Goal: Information Seeking & Learning: Learn about a topic

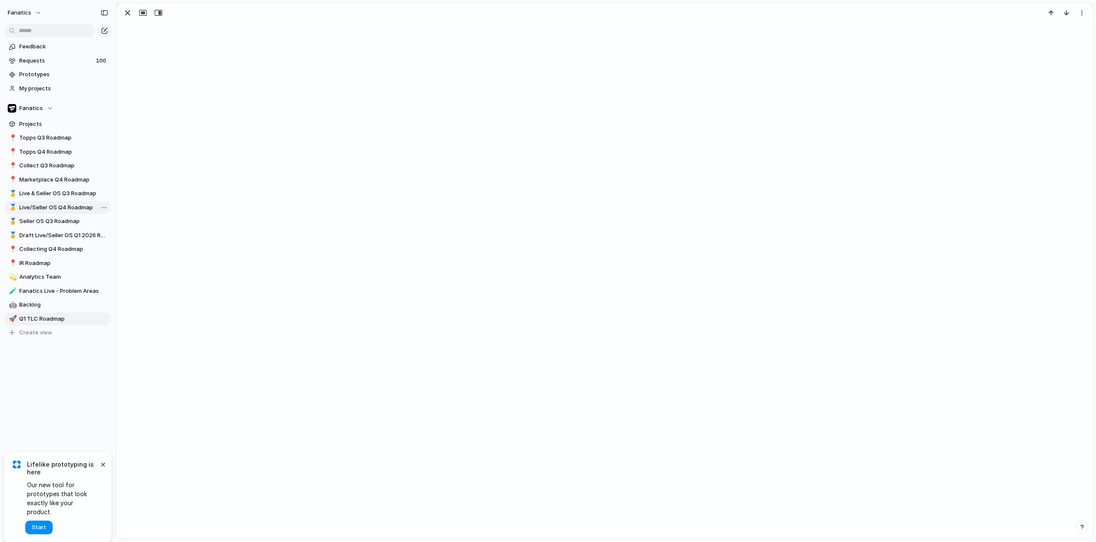
click at [71, 206] on span "Live/Seller OS Q4 Roadmap" at bounding box center [63, 207] width 89 height 9
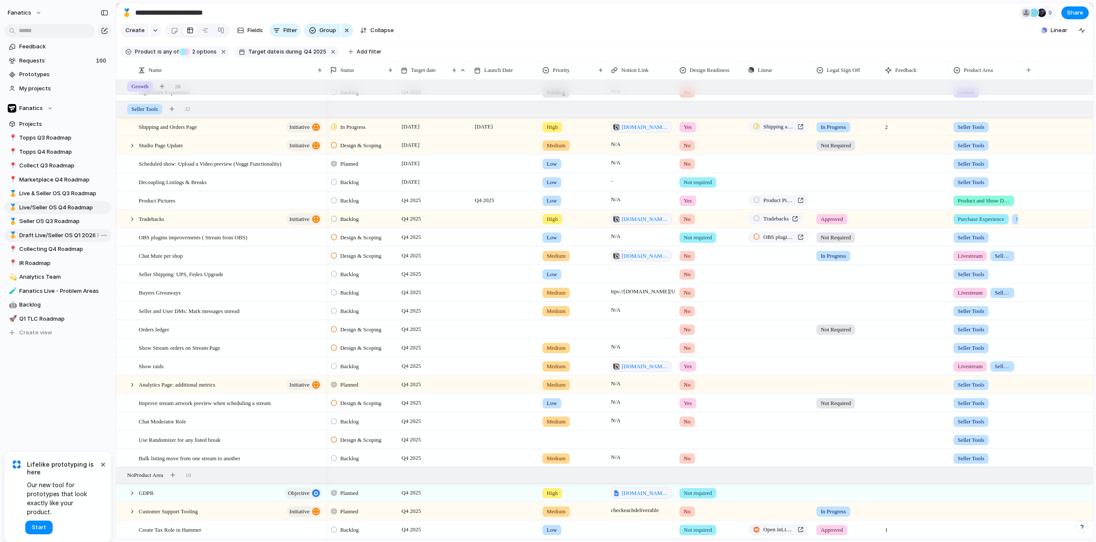
click at [55, 236] on span "Draft Live/Seller OS Q1 2026 Roadmap" at bounding box center [63, 235] width 89 height 9
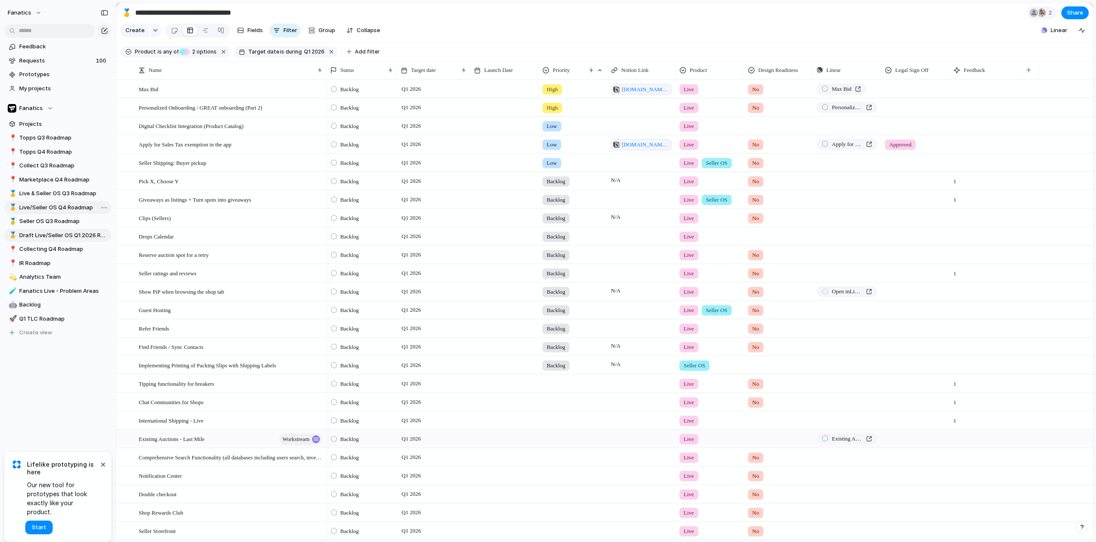
click at [63, 207] on span "Live/Seller OS Q4 Roadmap" at bounding box center [63, 207] width 89 height 9
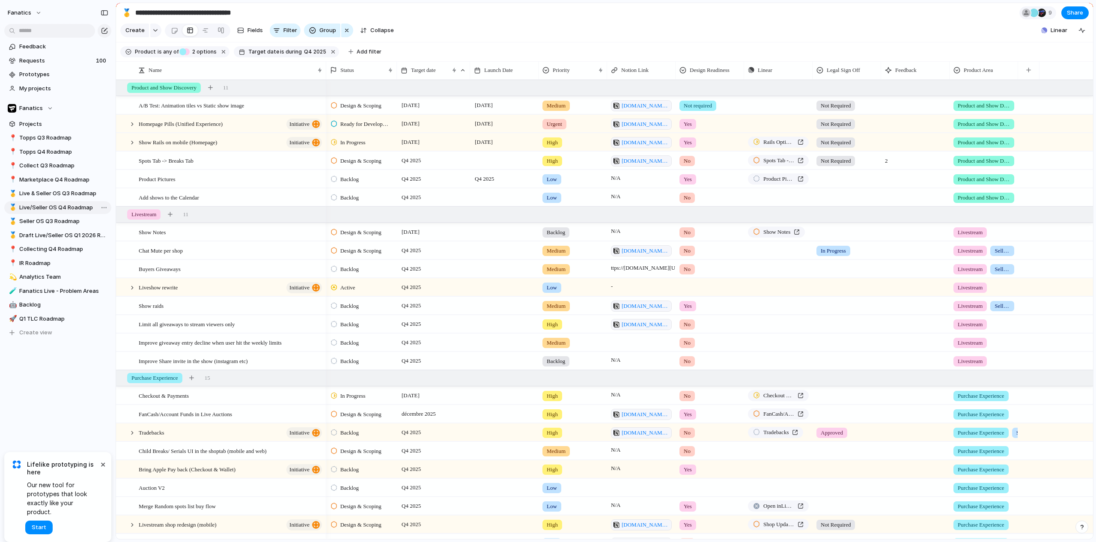
type input "**********"
click at [238, 110] on span "A/B Test: Animation tiles vs Static show image" at bounding box center [191, 105] width 105 height 10
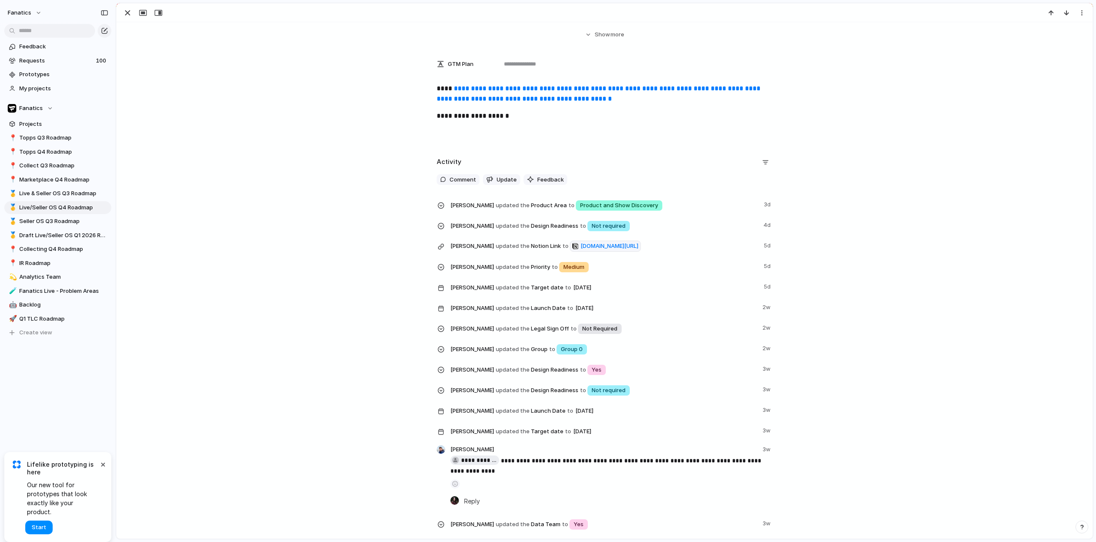
scroll to position [363, 0]
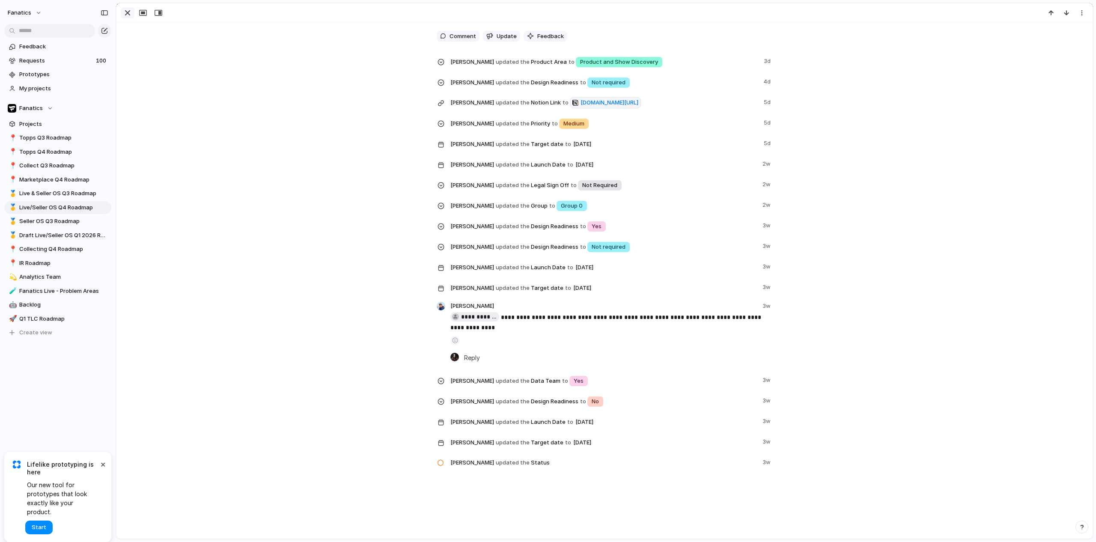
click at [129, 11] on div "button" at bounding box center [127, 13] width 10 height 10
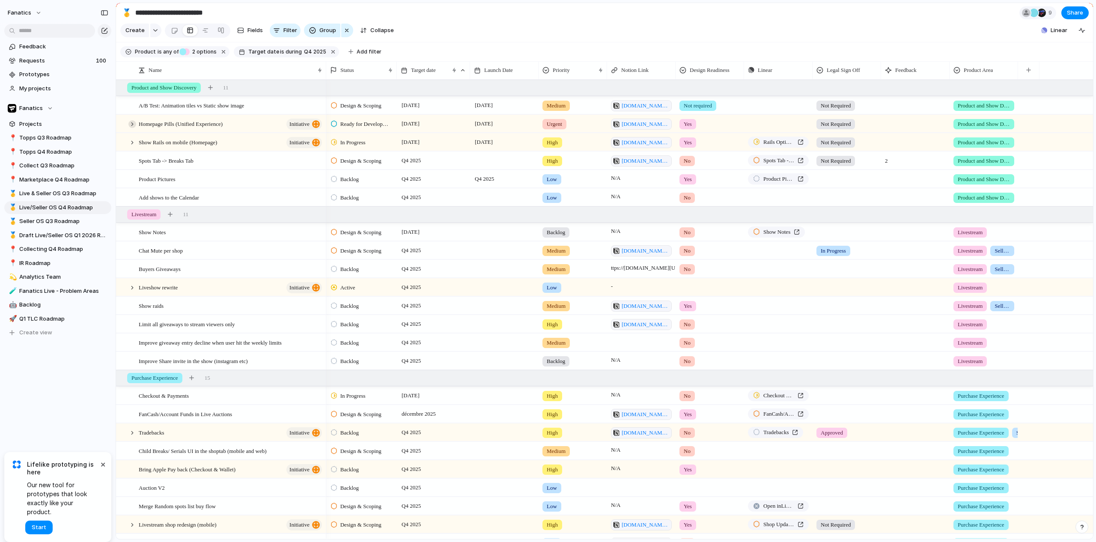
click at [130, 128] on div at bounding box center [132, 124] width 8 height 8
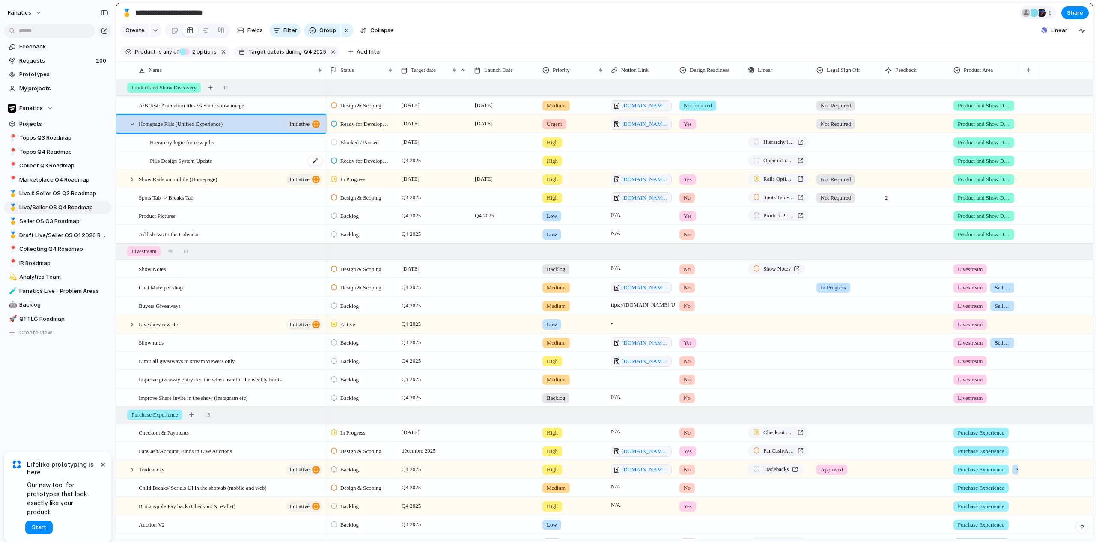
click at [176, 163] on span "Pills Design System Update" at bounding box center [181, 160] width 63 height 10
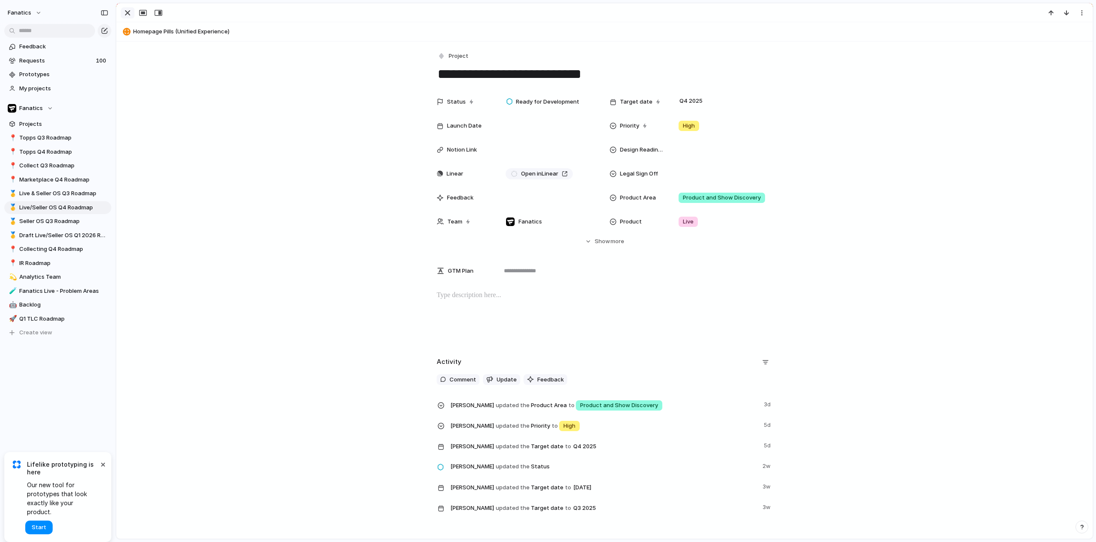
click at [128, 13] on div "button" at bounding box center [127, 13] width 10 height 10
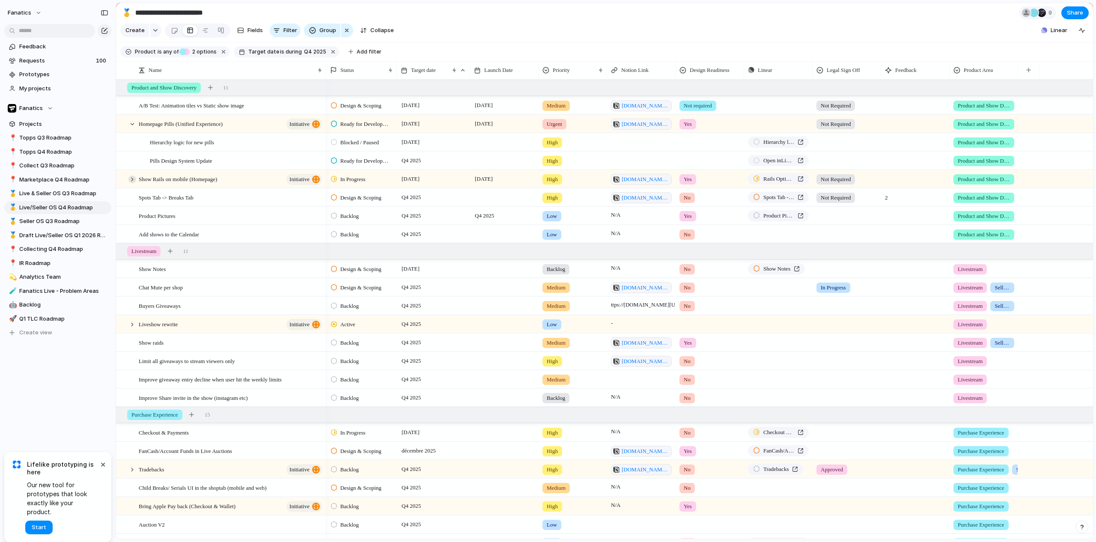
click at [132, 183] on div at bounding box center [132, 180] width 8 height 8
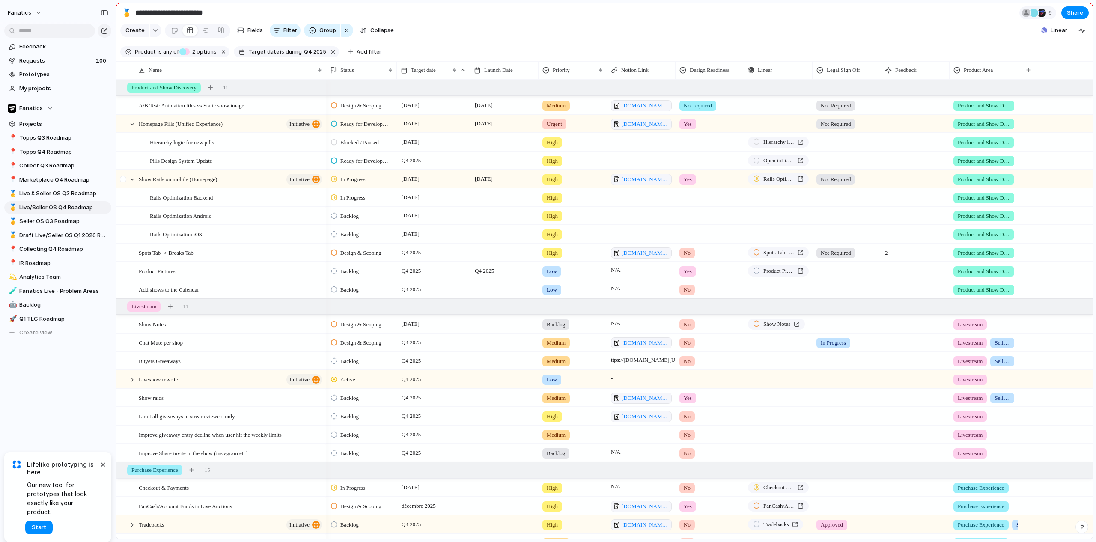
click at [136, 185] on div at bounding box center [127, 179] width 23 height 18
click at [132, 183] on div at bounding box center [132, 180] width 8 height 8
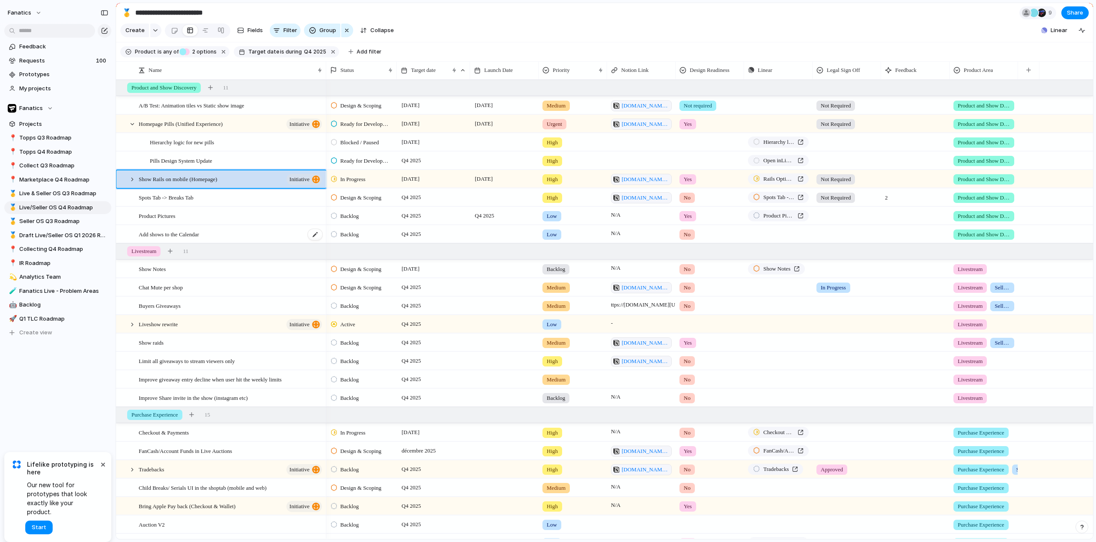
click at [168, 239] on span "Add shows to the Calendar" at bounding box center [169, 234] width 60 height 10
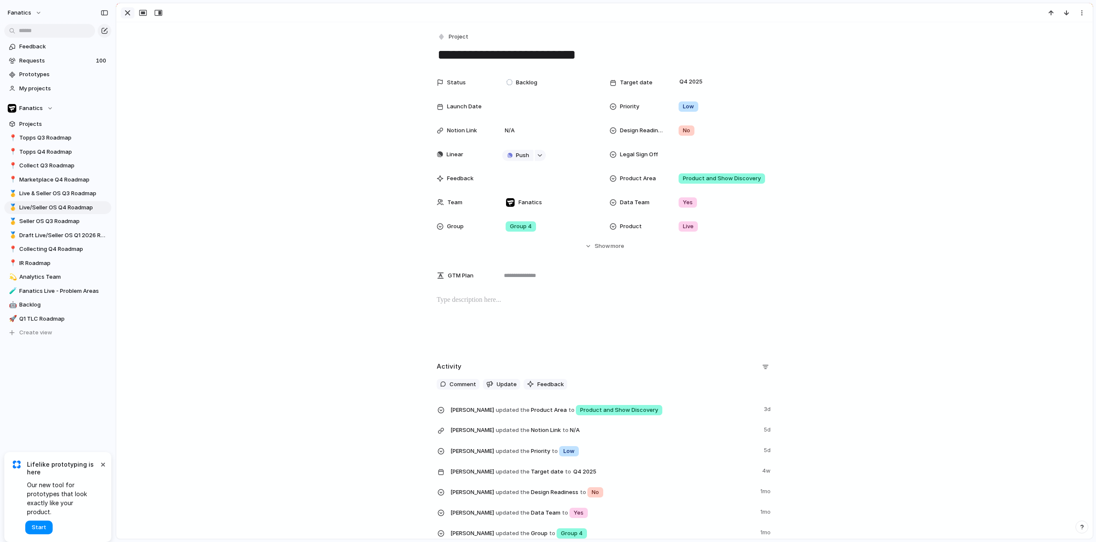
click at [130, 14] on div "button" at bounding box center [127, 13] width 10 height 10
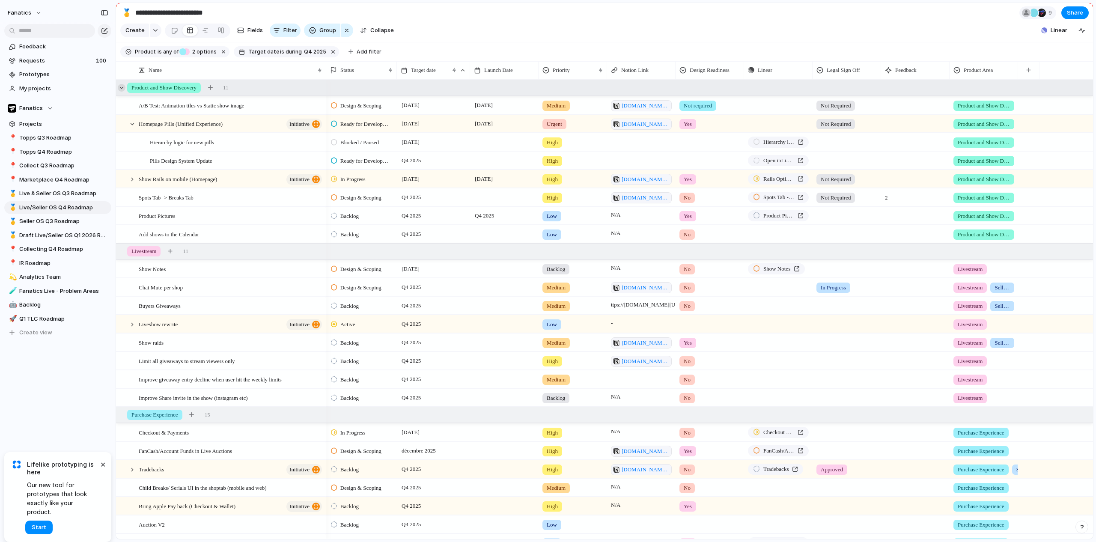
click at [121, 92] on div at bounding box center [122, 88] width 8 height 8
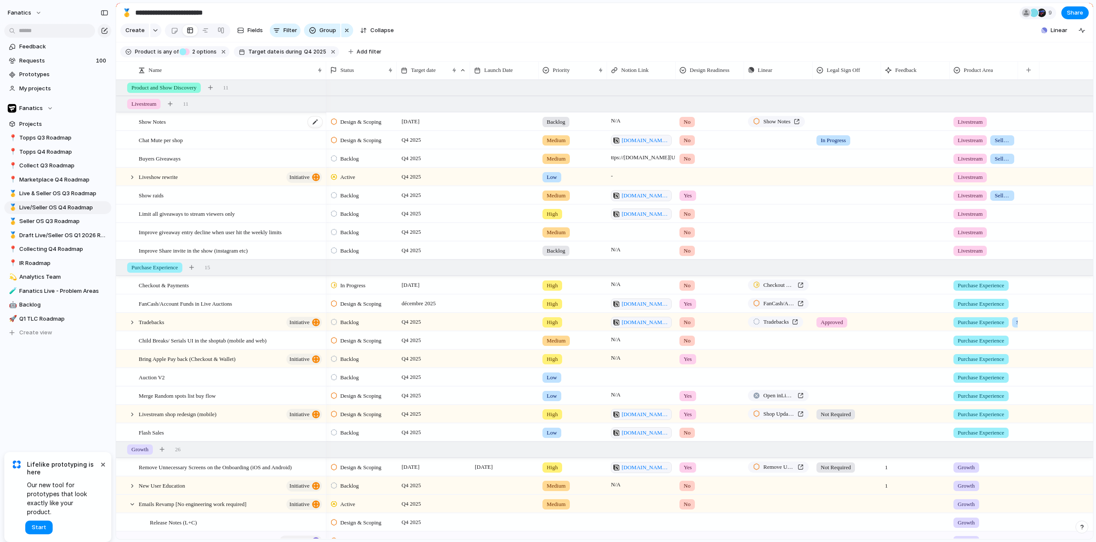
click at [208, 130] on div "Show Notes" at bounding box center [231, 122] width 185 height 18
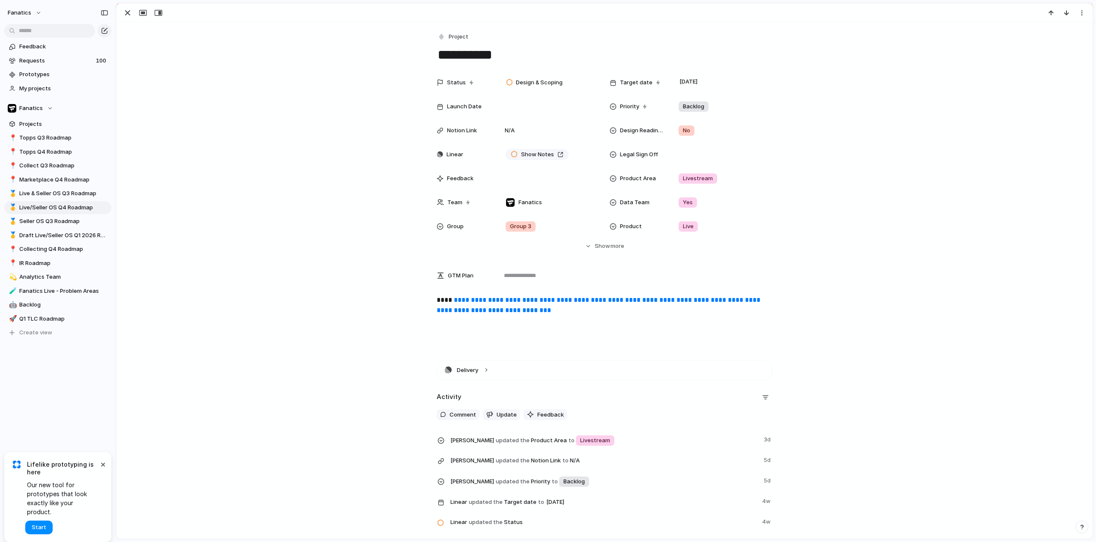
click at [603, 298] on link "**********" at bounding box center [599, 305] width 325 height 17
click at [126, 14] on div "button" at bounding box center [127, 13] width 10 height 10
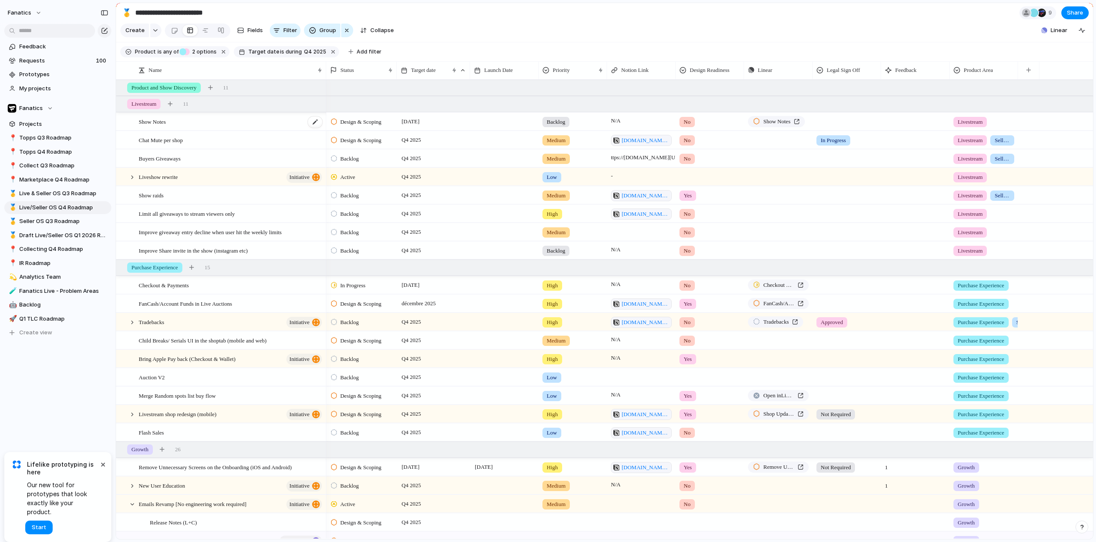
click at [161, 126] on span "Show Notes" at bounding box center [152, 121] width 27 height 10
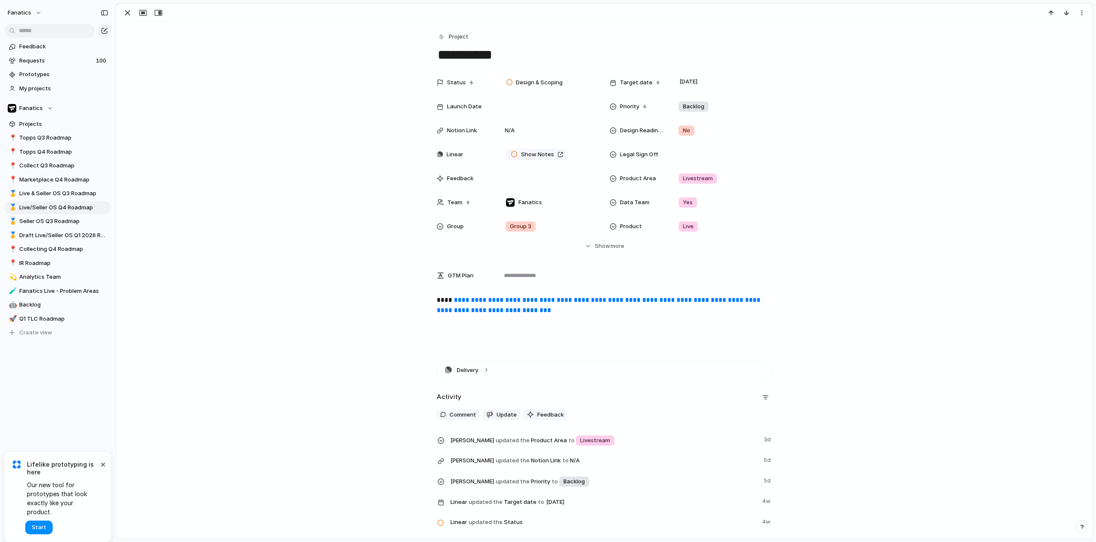
click at [495, 315] on p "**********" at bounding box center [605, 305] width 336 height 21
click at [492, 311] on link "**********" at bounding box center [599, 305] width 325 height 17
click at [125, 14] on div "button" at bounding box center [127, 13] width 10 height 10
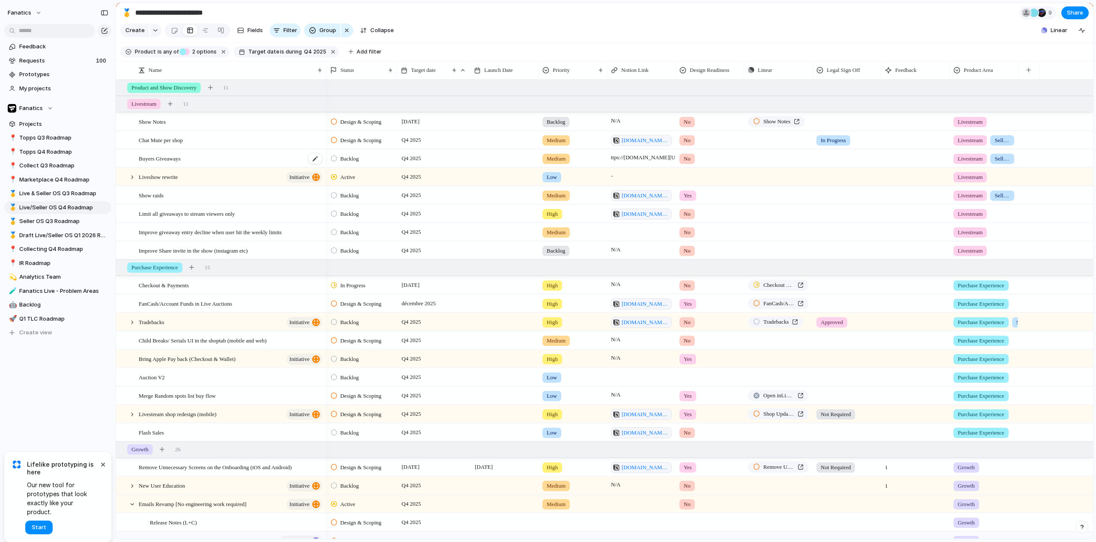
click at [175, 163] on span "Buyers Giveaways" at bounding box center [160, 158] width 42 height 10
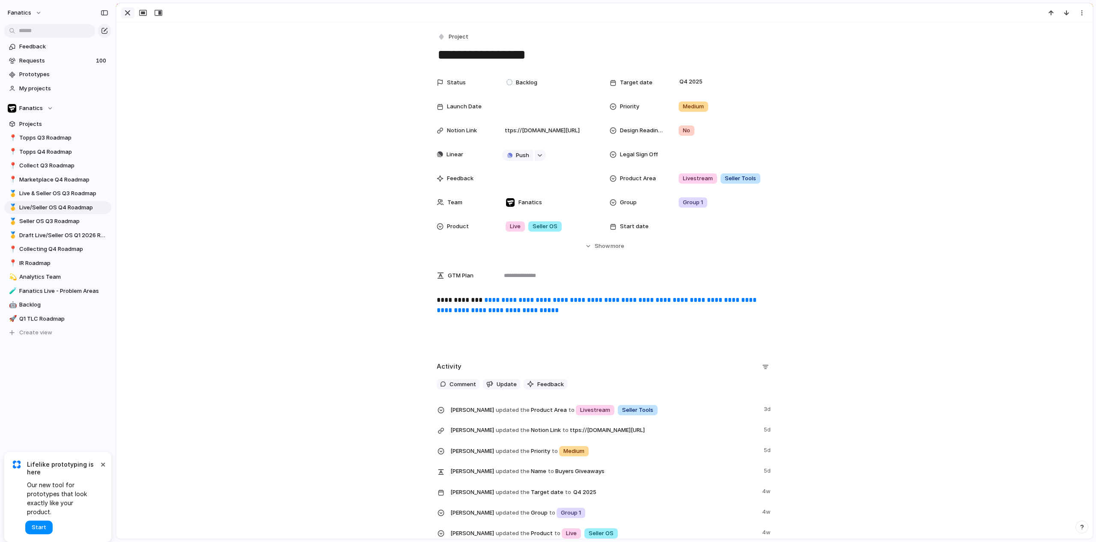
click at [129, 10] on div "button" at bounding box center [127, 13] width 10 height 10
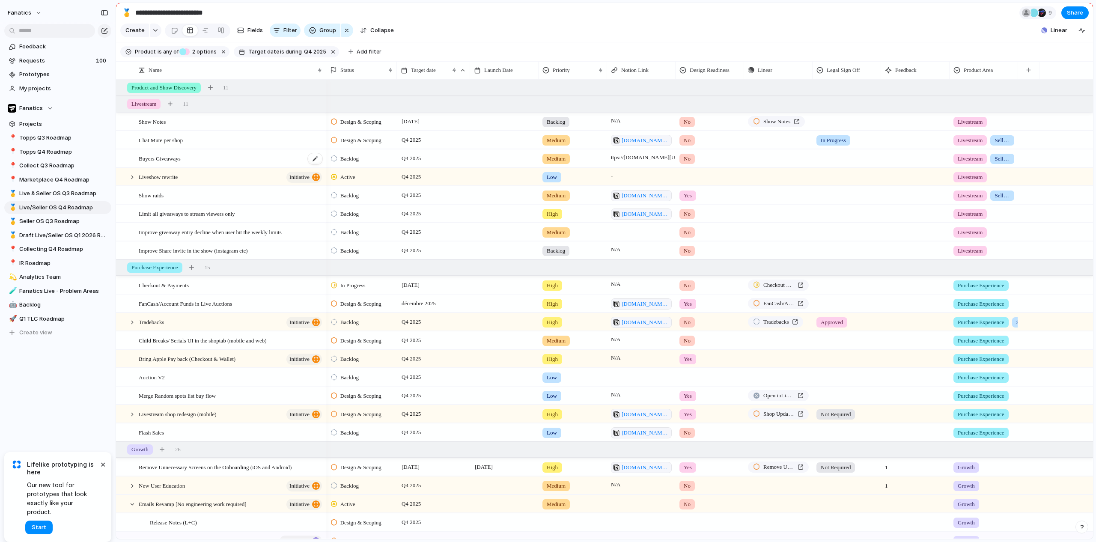
click at [179, 163] on span "Buyers Giveaways" at bounding box center [160, 158] width 42 height 10
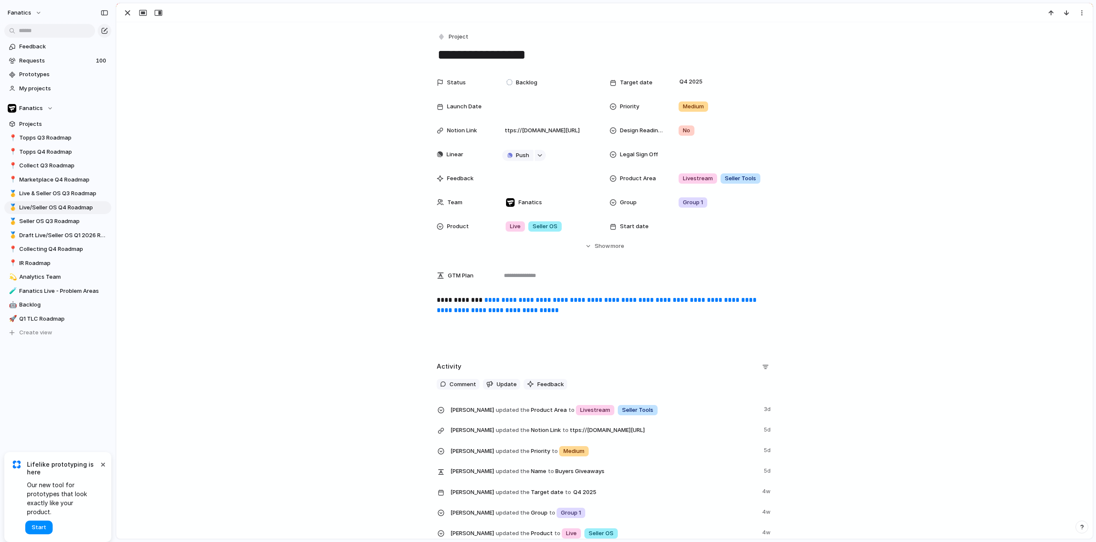
click at [524, 311] on link "**********" at bounding box center [598, 305] width 322 height 17
click at [127, 13] on div "button" at bounding box center [127, 13] width 10 height 10
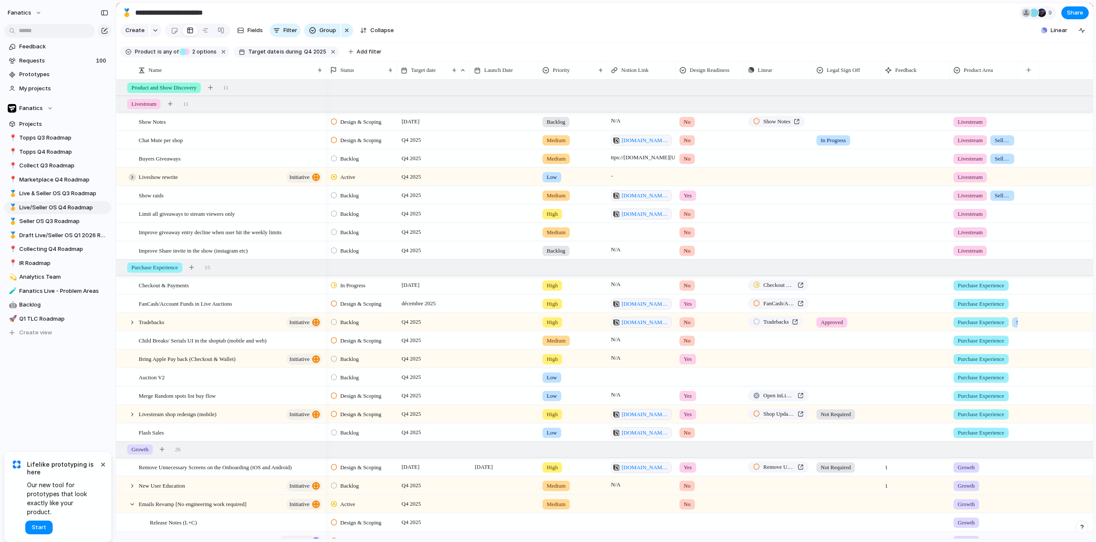
click at [134, 181] on div at bounding box center [132, 177] width 8 height 8
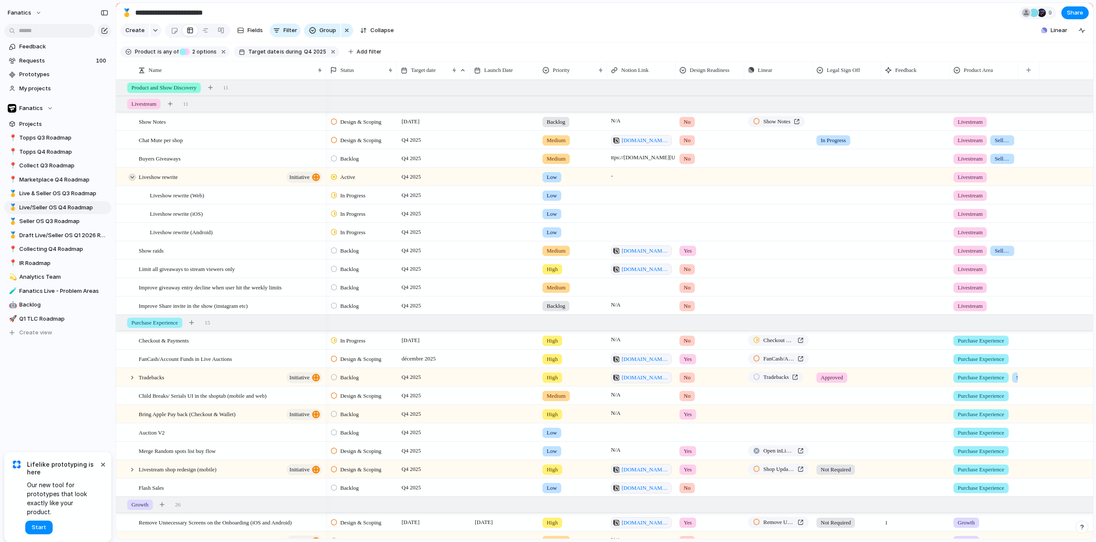
click at [134, 181] on div at bounding box center [132, 177] width 8 height 8
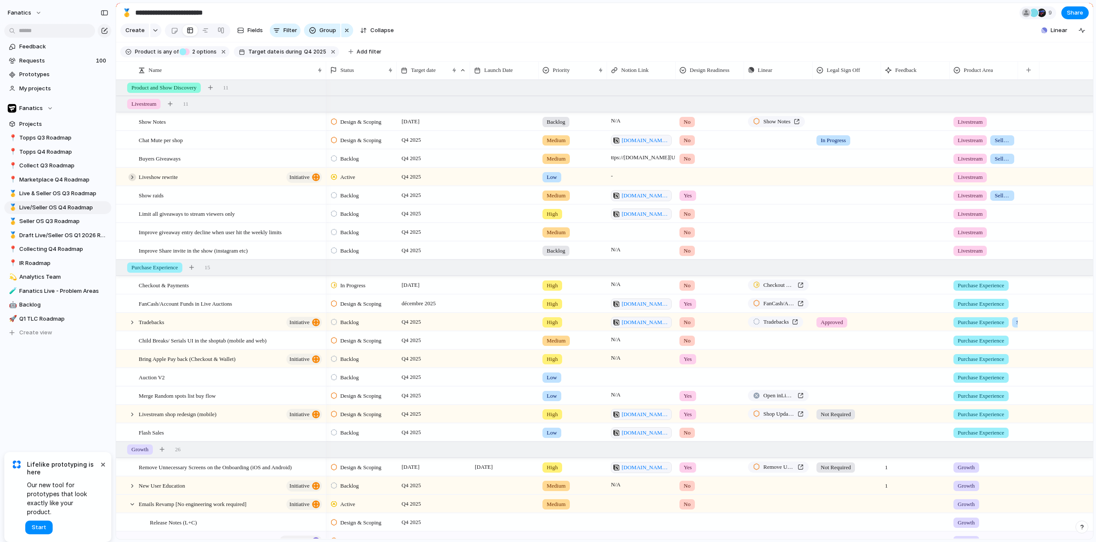
click at [132, 181] on div at bounding box center [132, 177] width 8 height 8
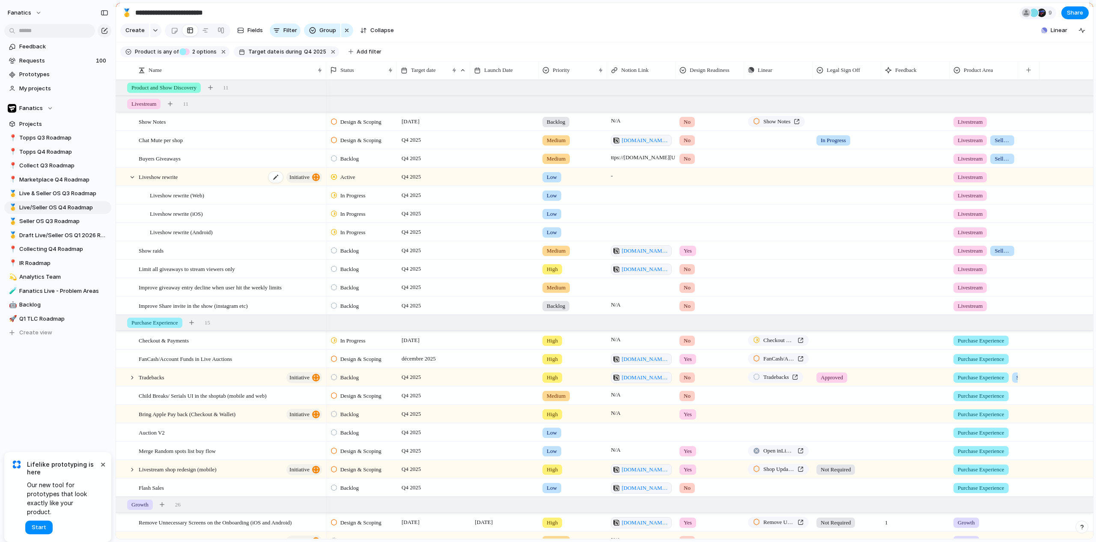
click at [178, 181] on span "Liveshow rewrite" at bounding box center [158, 177] width 39 height 10
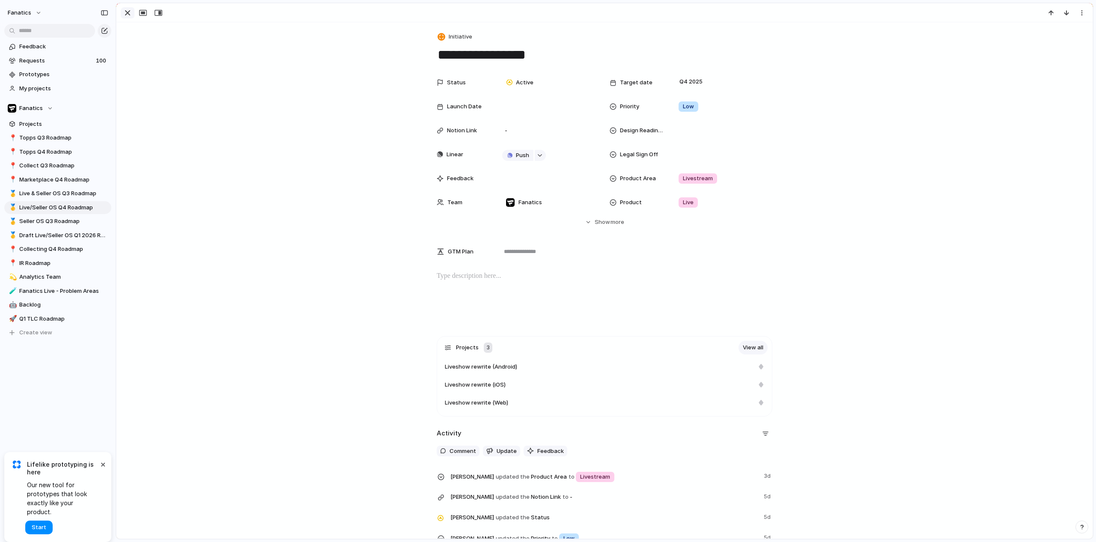
click at [124, 13] on div "button" at bounding box center [127, 13] width 10 height 10
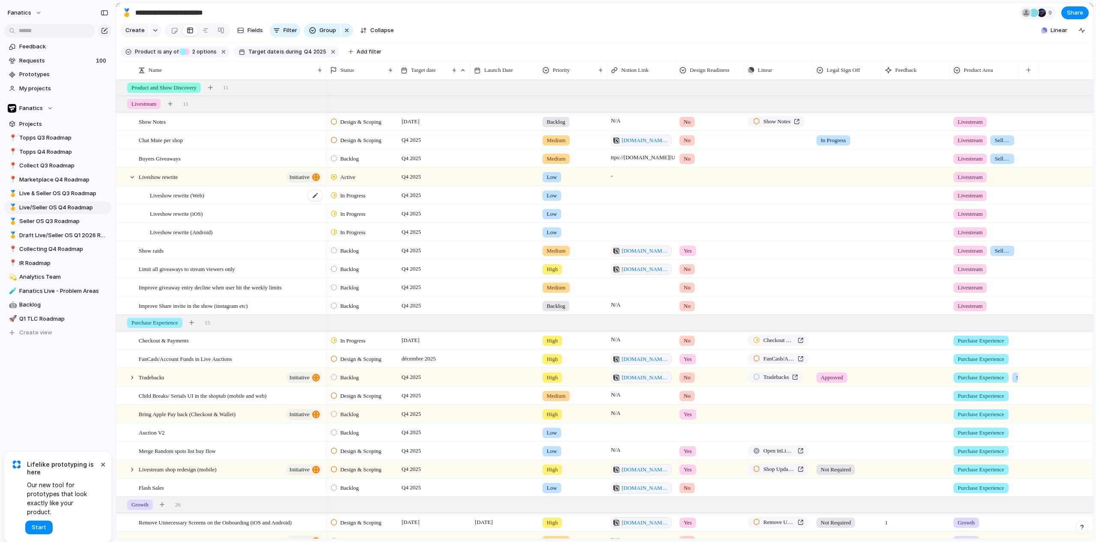
click at [216, 202] on div "Liveshow rewrite (Web)" at bounding box center [236, 196] width 173 height 18
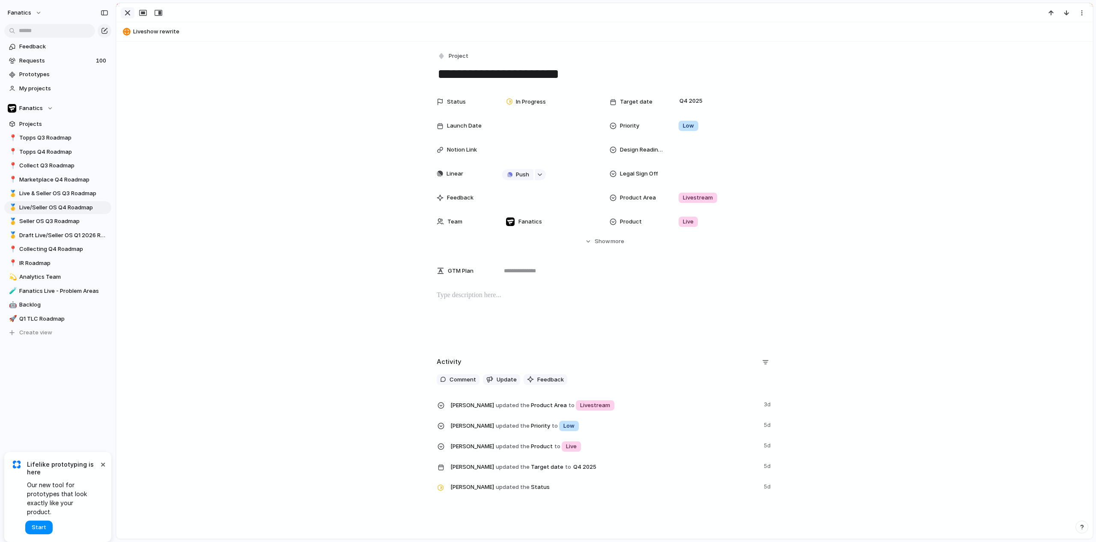
click at [125, 12] on div "button" at bounding box center [127, 13] width 10 height 10
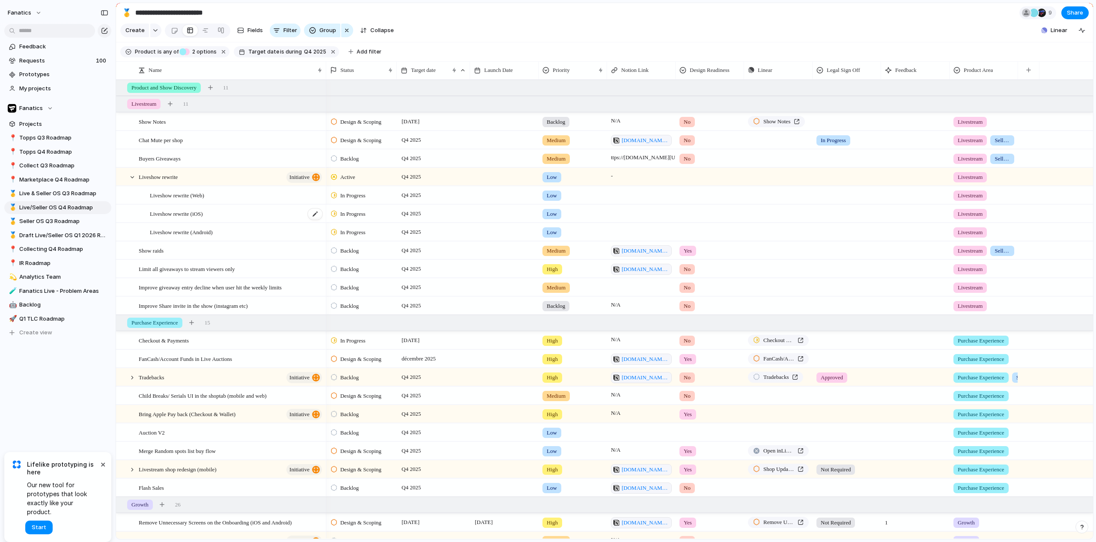
click at [202, 218] on span "Liveshow rewrite (iOS)" at bounding box center [176, 213] width 53 height 10
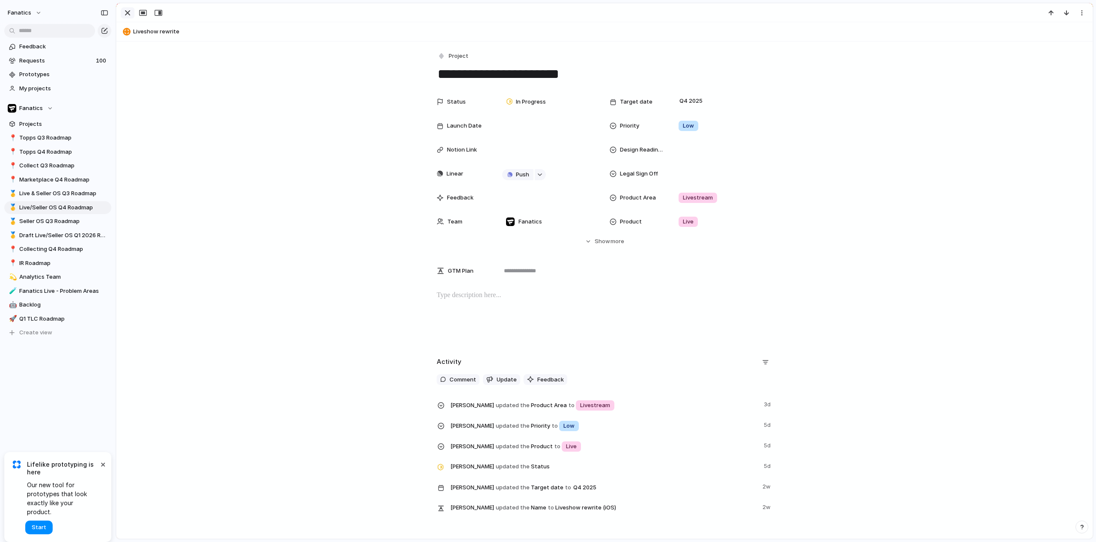
click at [125, 11] on div "button" at bounding box center [127, 13] width 10 height 10
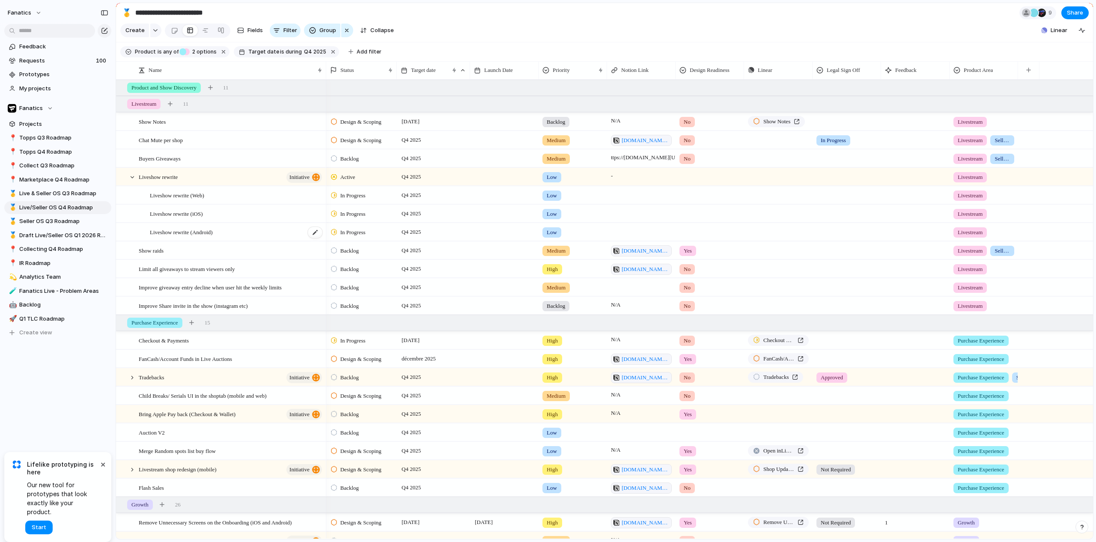
click at [223, 241] on div "Liveshow rewrite (Android)" at bounding box center [236, 232] width 173 height 18
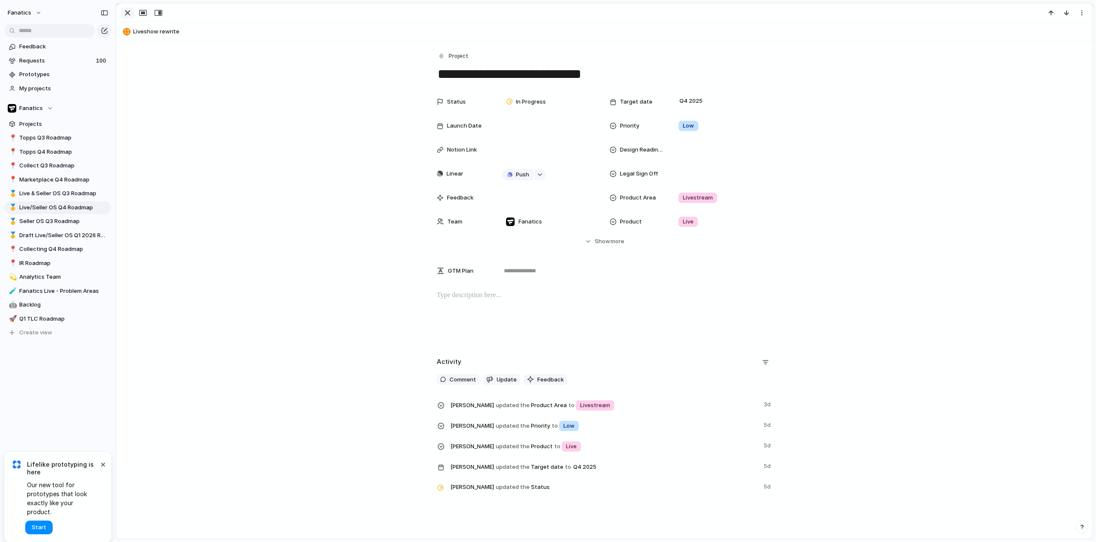
click at [128, 13] on div "button" at bounding box center [127, 13] width 10 height 10
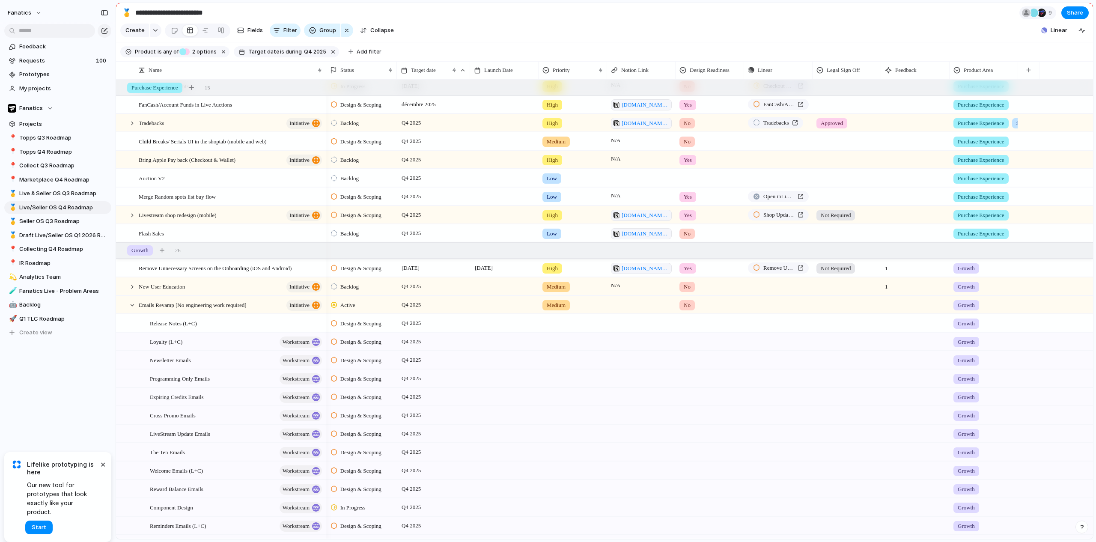
scroll to position [54, 0]
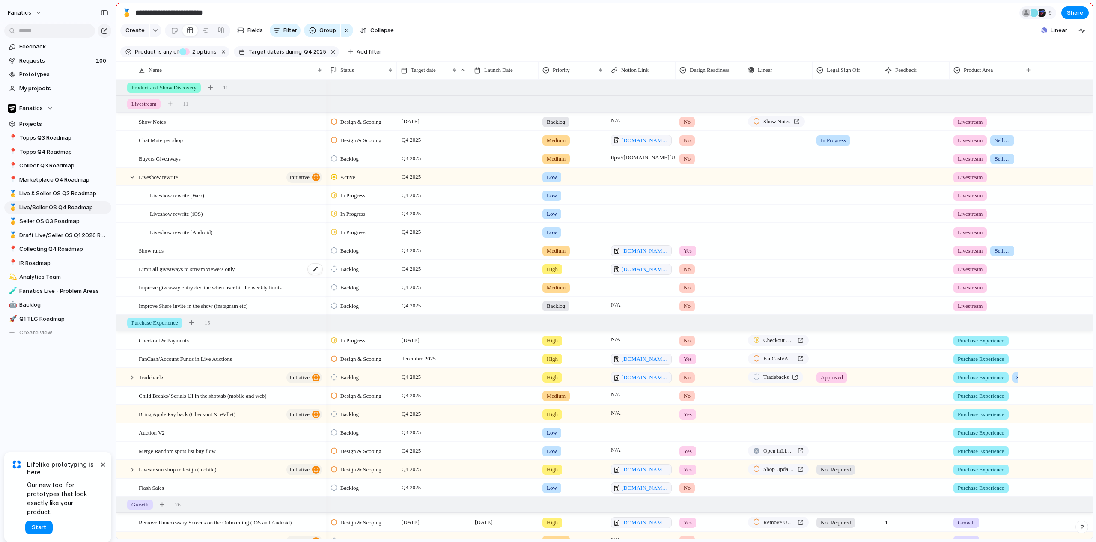
click at [182, 271] on span "Limit all giveaways to stream viewers only" at bounding box center [187, 269] width 96 height 10
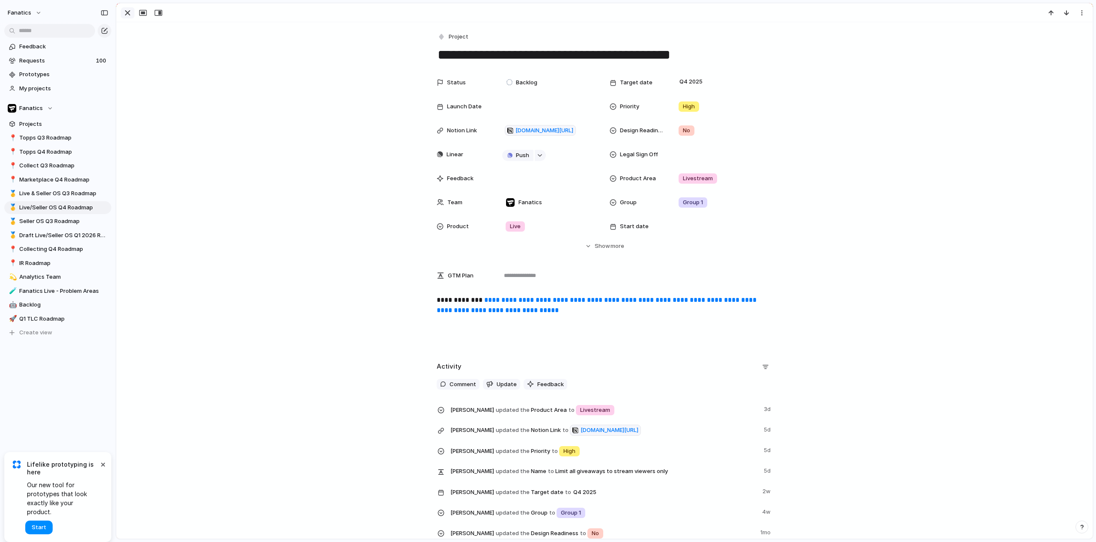
click at [125, 12] on div "button" at bounding box center [127, 13] width 10 height 10
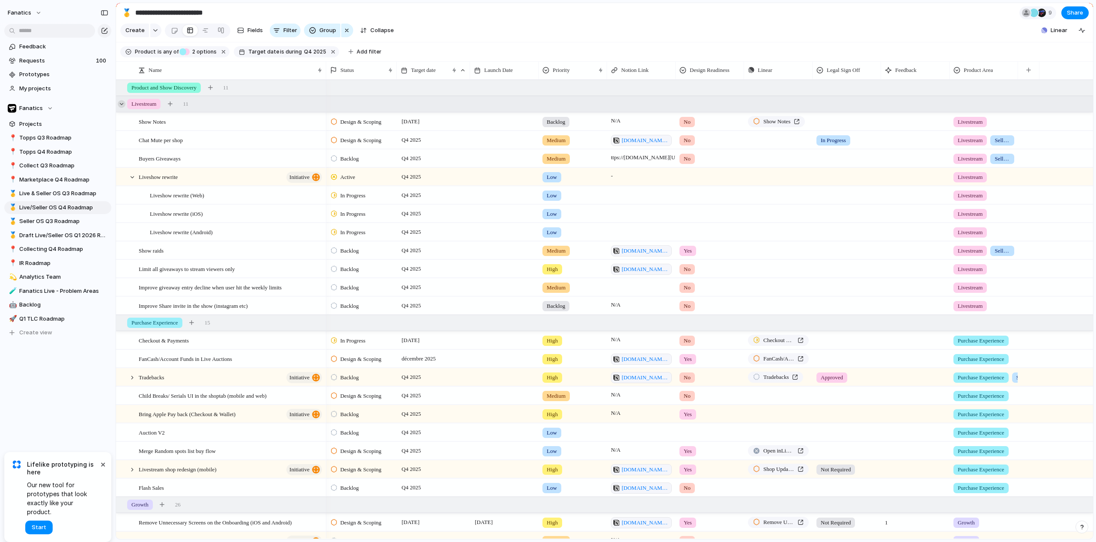
click at [123, 108] on div at bounding box center [122, 104] width 8 height 8
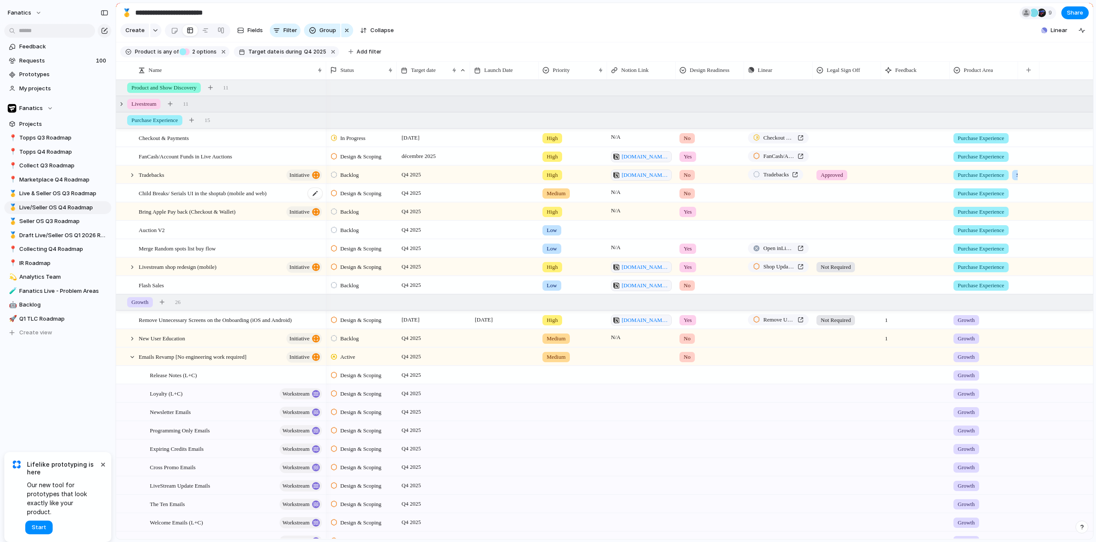
click at [168, 198] on span "Child Breaks/ Serials UI in the shoptab (mobile and web)" at bounding box center [203, 193] width 128 height 10
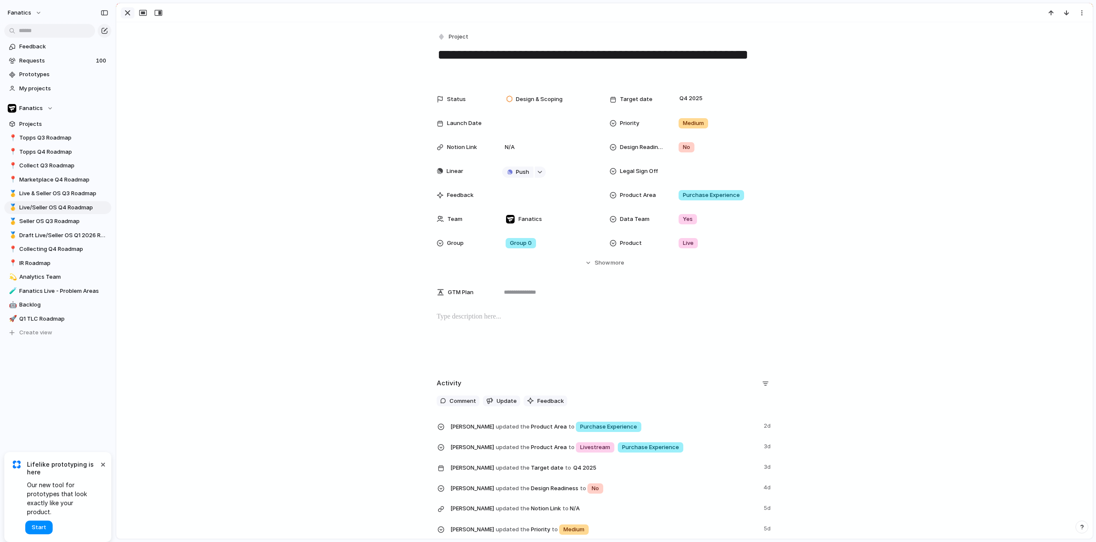
click at [129, 10] on div "button" at bounding box center [127, 13] width 10 height 10
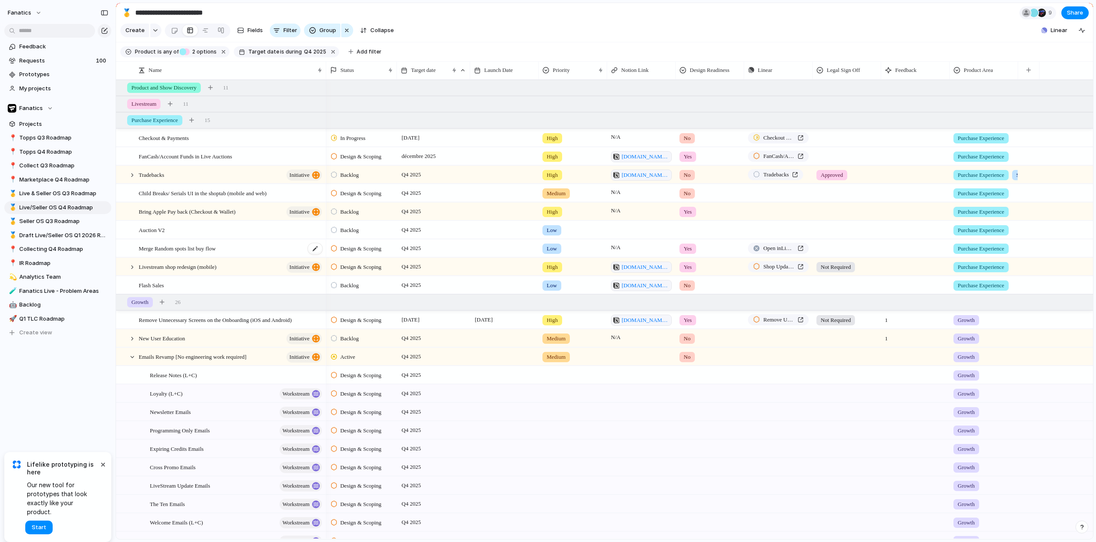
click at [232, 256] on div "Merge Random spots list buy flow" at bounding box center [231, 249] width 185 height 18
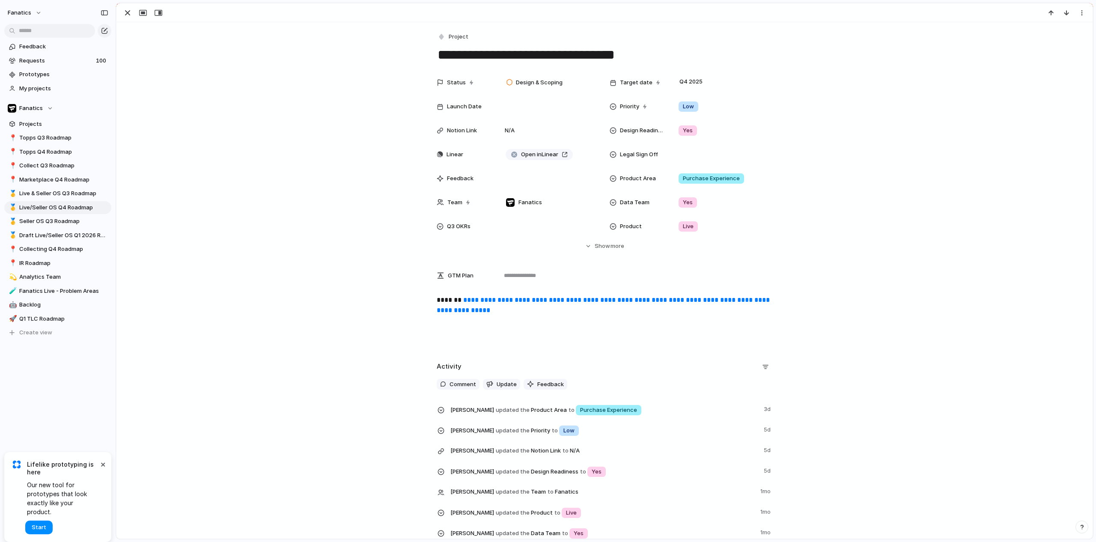
click at [516, 301] on link "**********" at bounding box center [604, 305] width 335 height 17
click at [602, 246] on span "Show" at bounding box center [602, 246] width 15 height 9
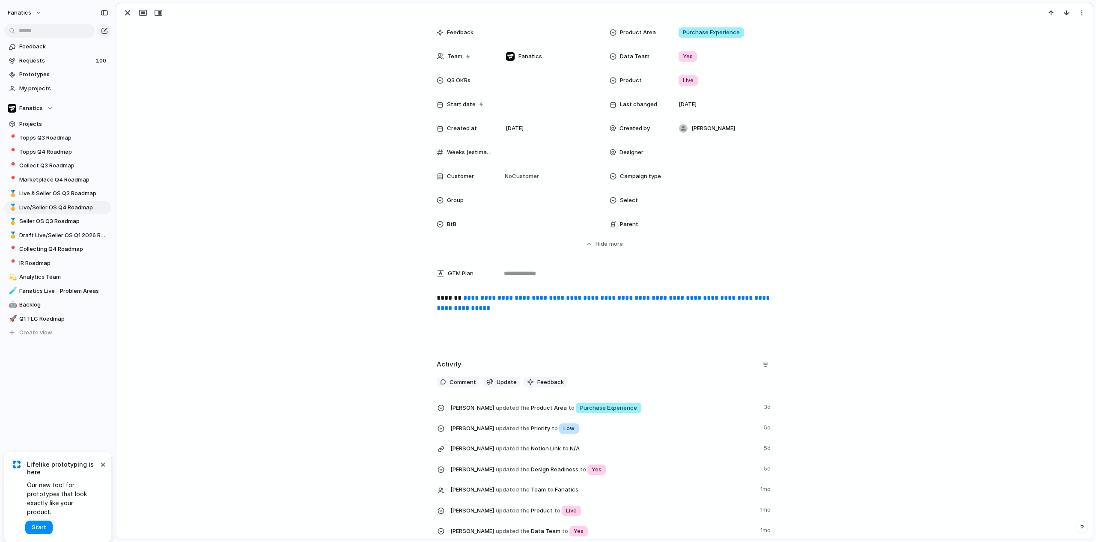
scroll to position [146, 0]
click at [554, 298] on link "**********" at bounding box center [604, 303] width 335 height 17
click at [129, 11] on div "button" at bounding box center [127, 13] width 10 height 10
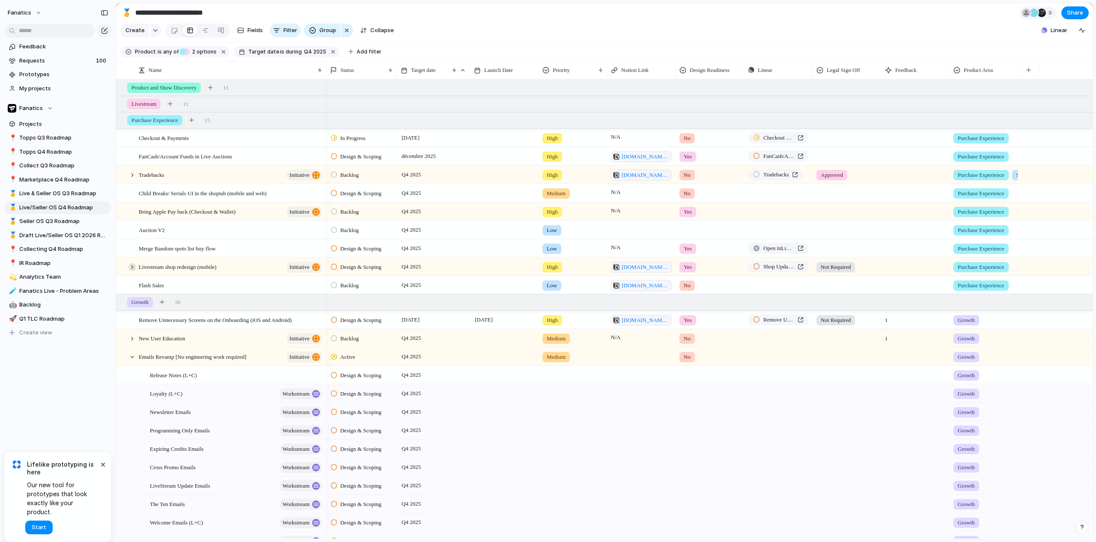
click at [132, 271] on div at bounding box center [132, 267] width 8 height 8
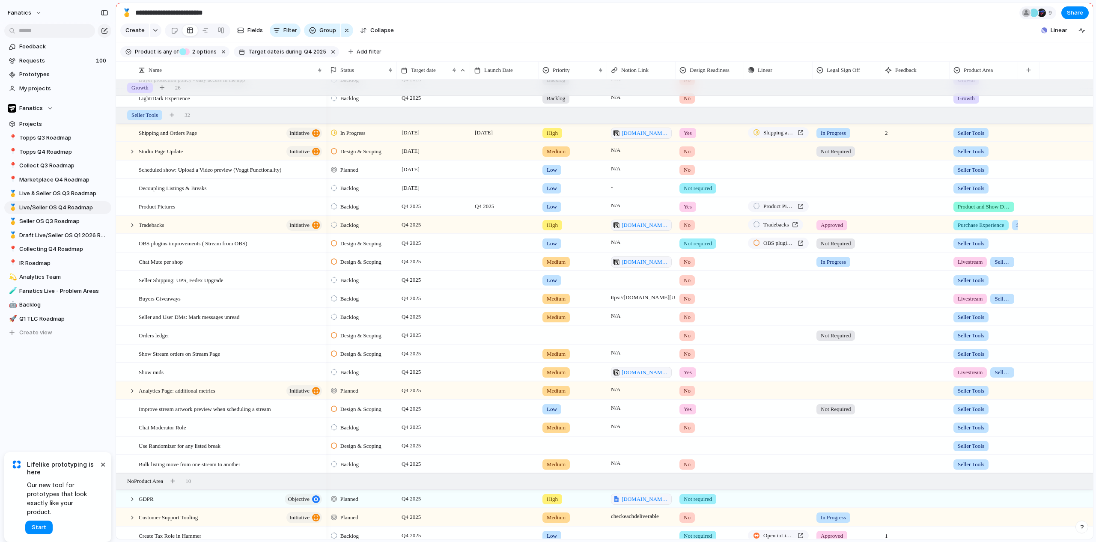
scroll to position [441, 0]
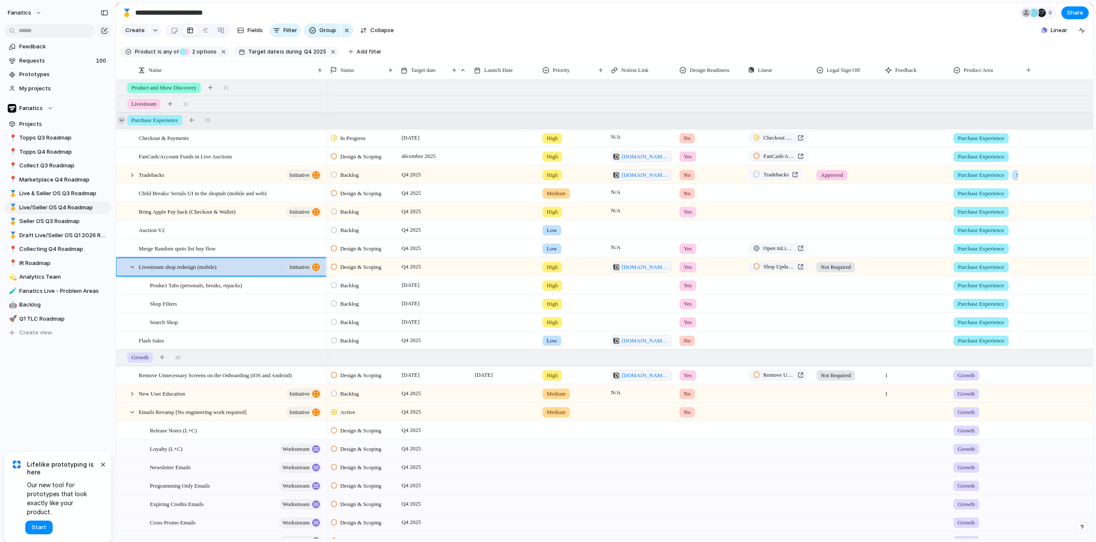
click at [121, 124] on div at bounding box center [122, 120] width 8 height 8
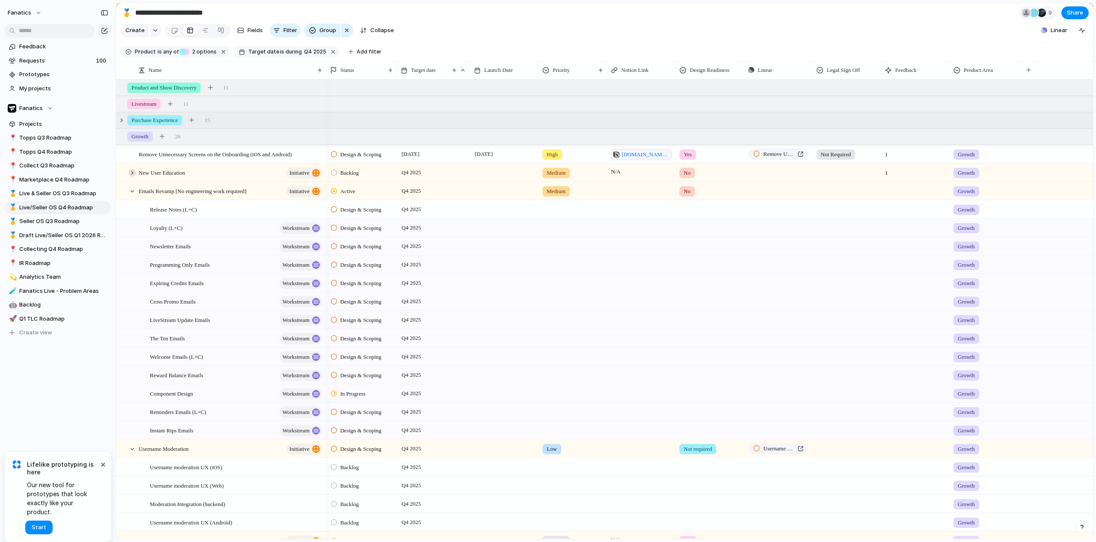
click at [130, 177] on div at bounding box center [132, 173] width 8 height 8
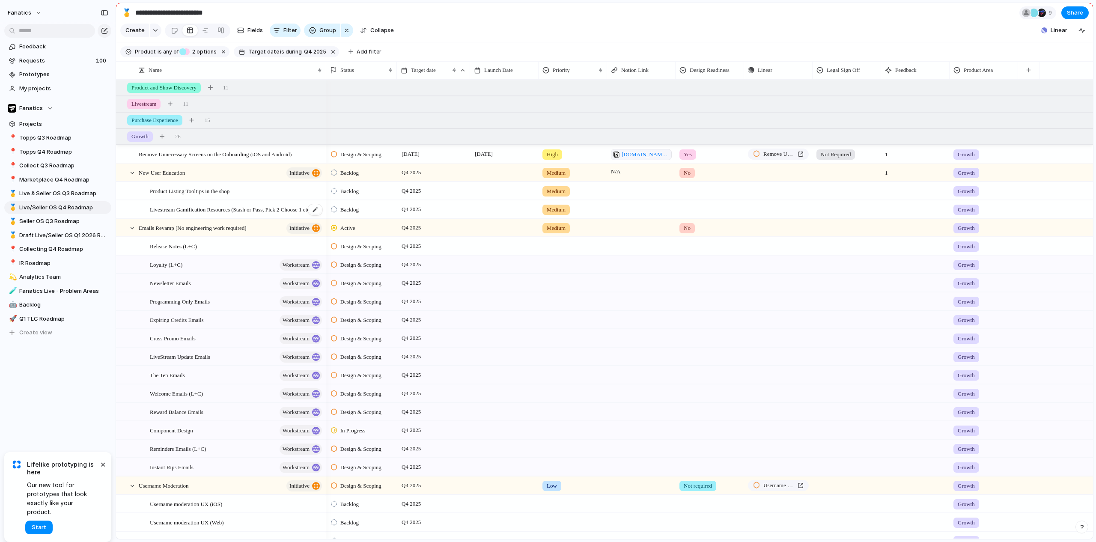
click at [218, 214] on span "Livestream Gamification Resources (Stash or Pass, Pick 2 Choose 1 etc)" at bounding box center [230, 209] width 161 height 10
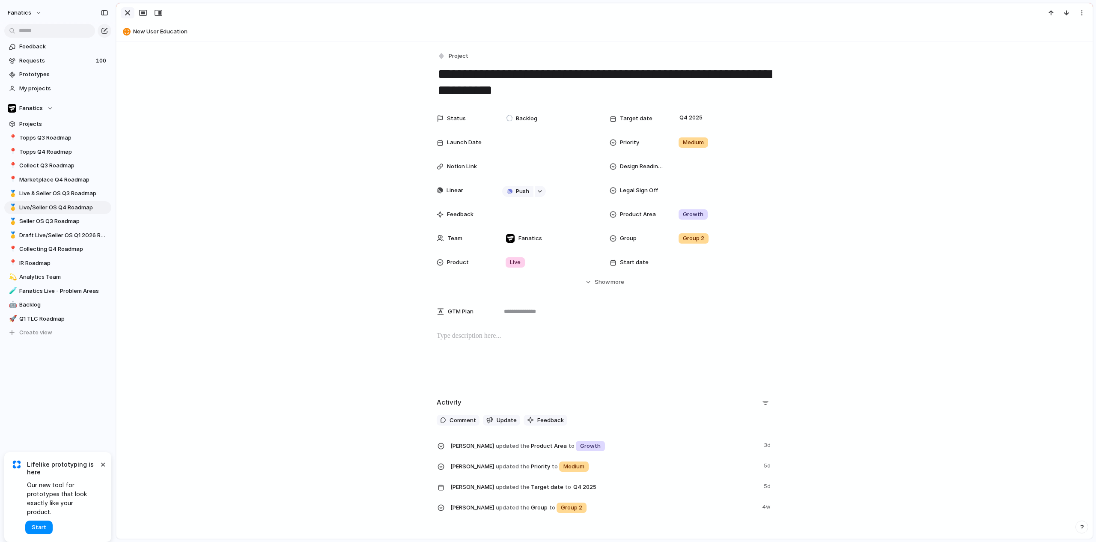
click at [127, 14] on div "button" at bounding box center [127, 13] width 10 height 10
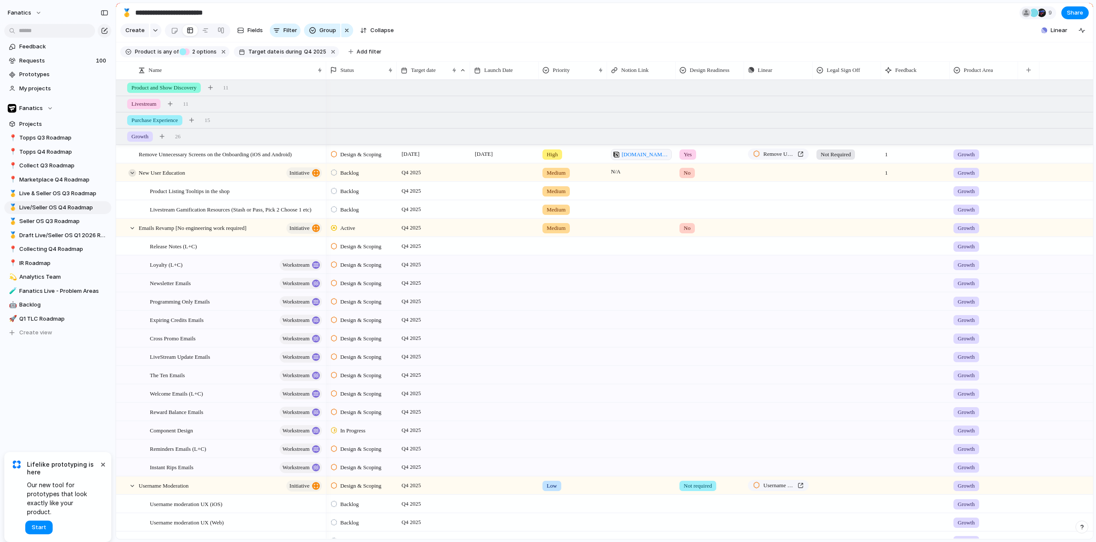
click at [128, 177] on div at bounding box center [132, 173] width 8 height 8
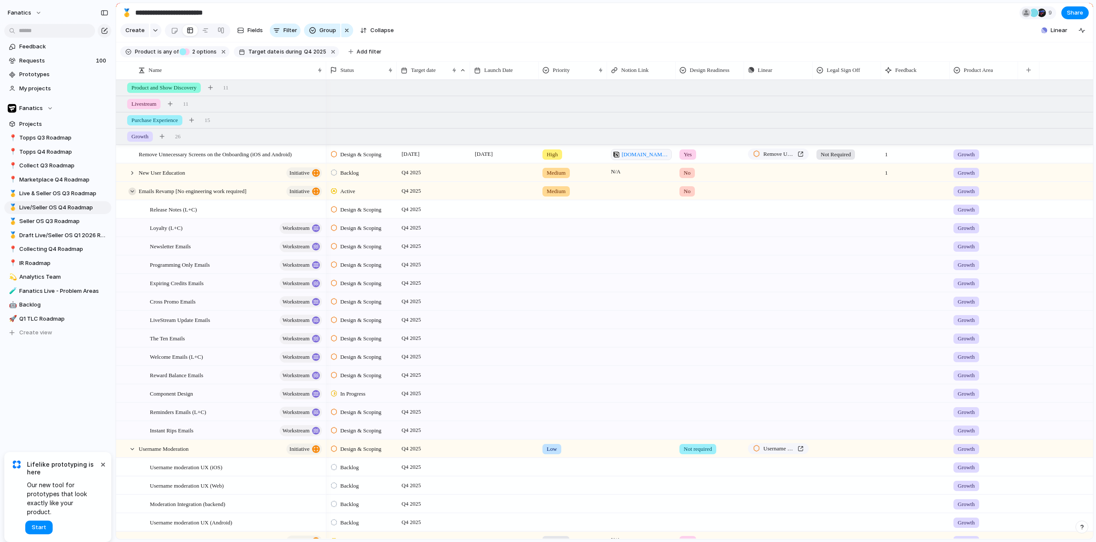
click at [130, 195] on div at bounding box center [132, 192] width 8 height 8
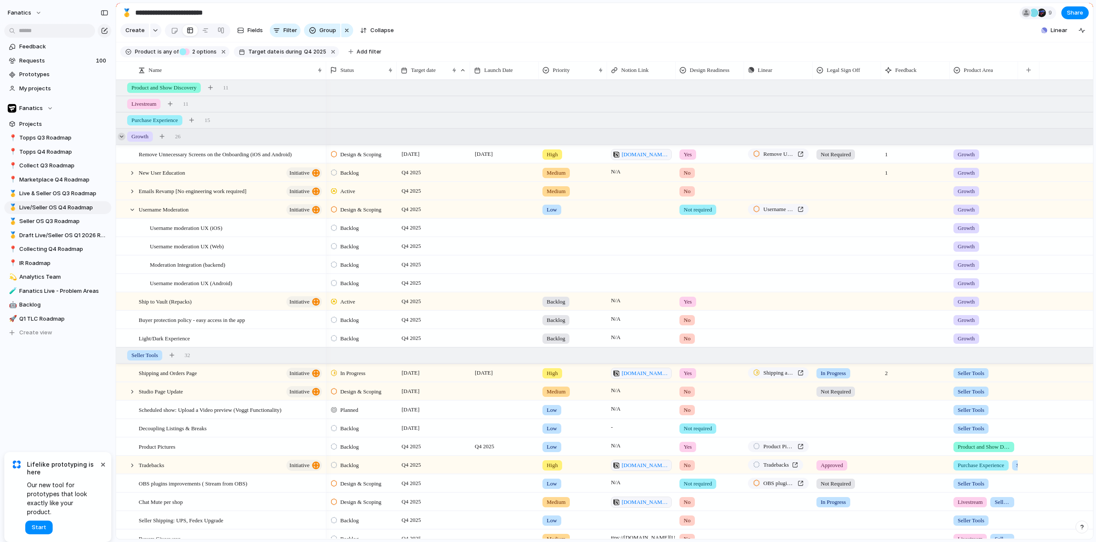
click at [122, 140] on div at bounding box center [122, 137] width 8 height 8
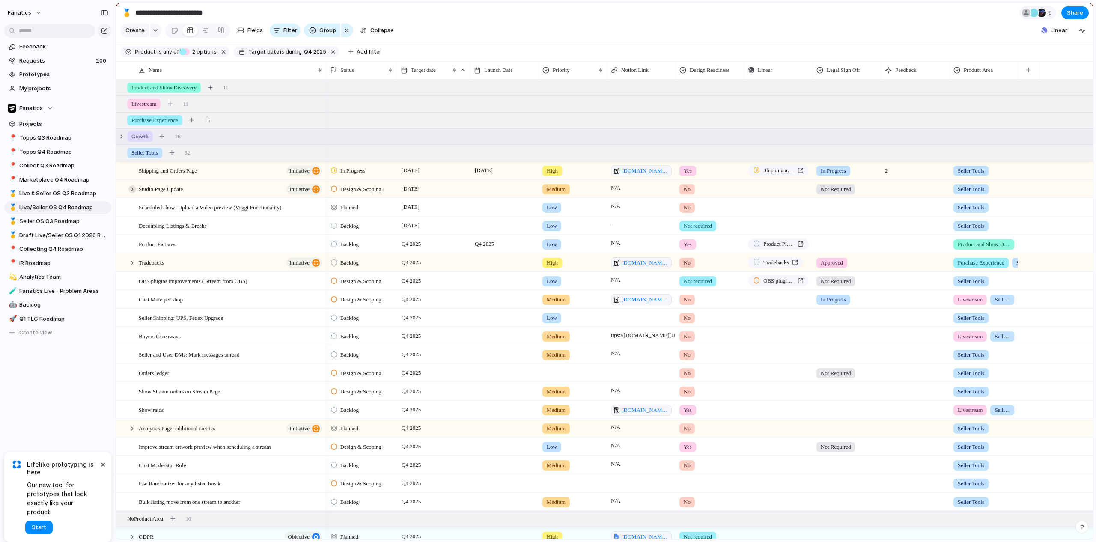
click at [130, 193] on div at bounding box center [132, 189] width 8 height 8
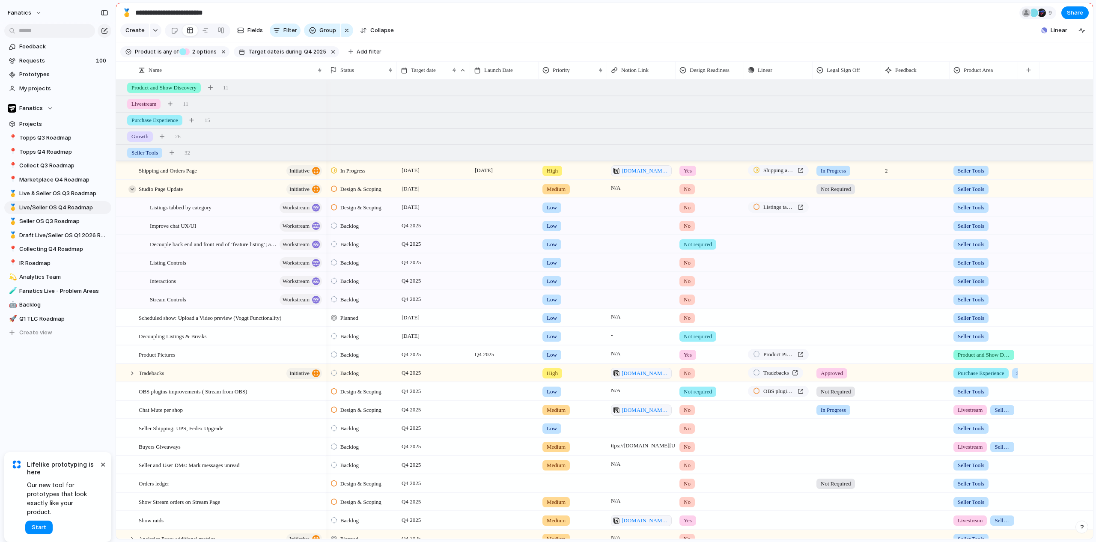
click at [130, 193] on div at bounding box center [132, 189] width 8 height 8
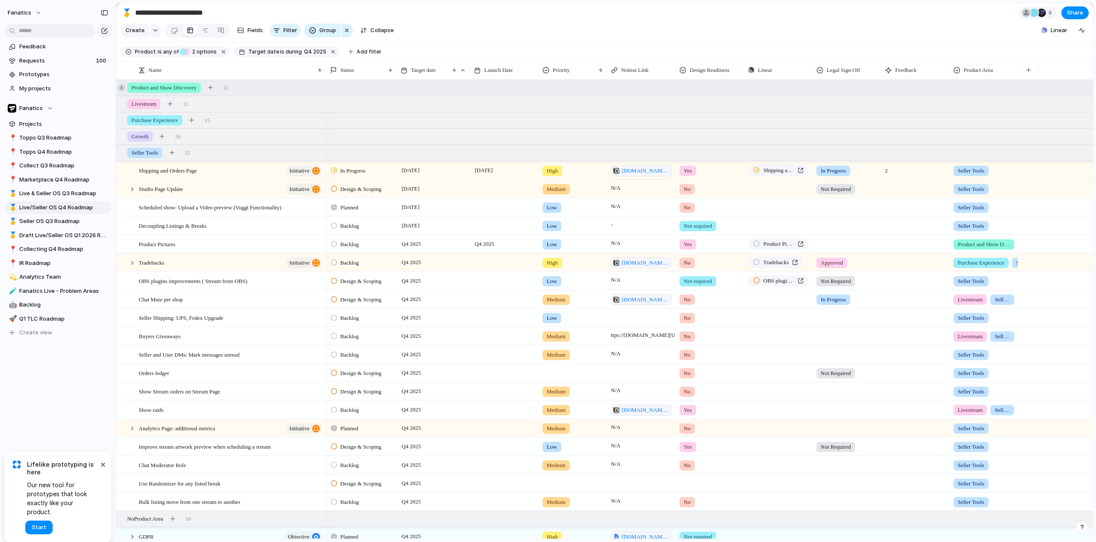
click at [121, 92] on div at bounding box center [122, 88] width 8 height 8
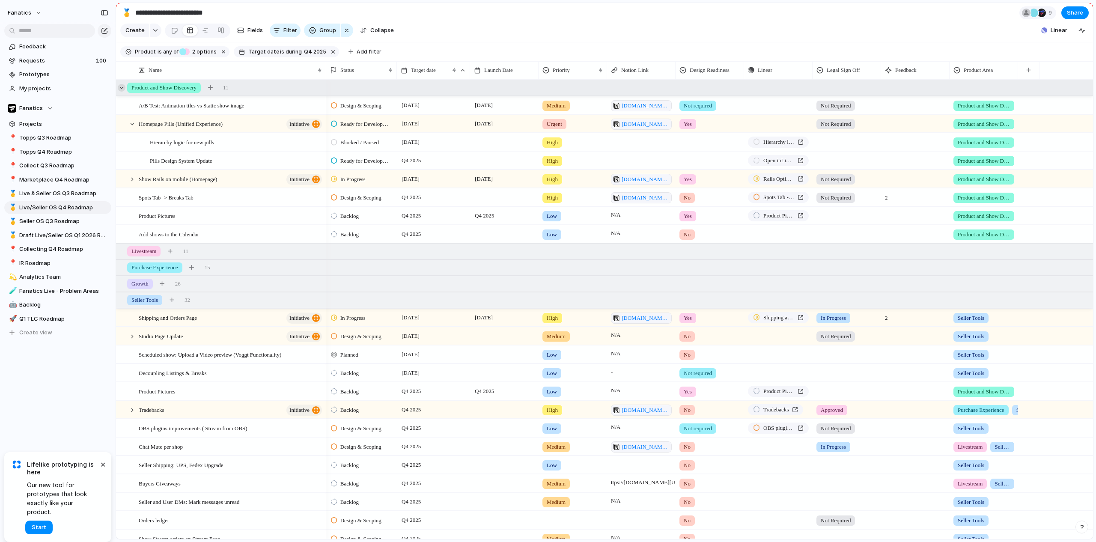
click at [121, 92] on div at bounding box center [122, 88] width 8 height 8
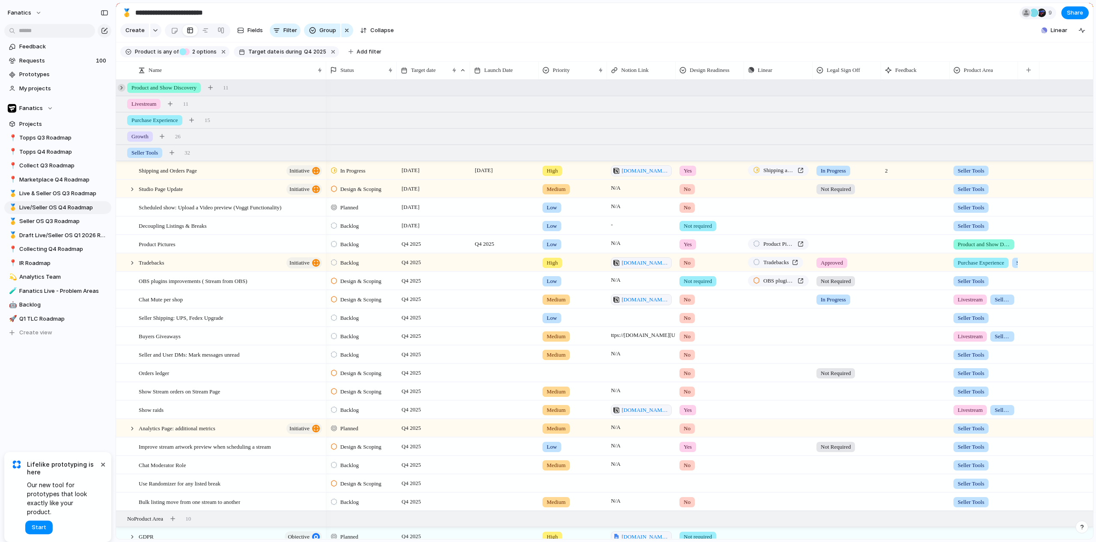
click at [123, 92] on div at bounding box center [122, 88] width 8 height 8
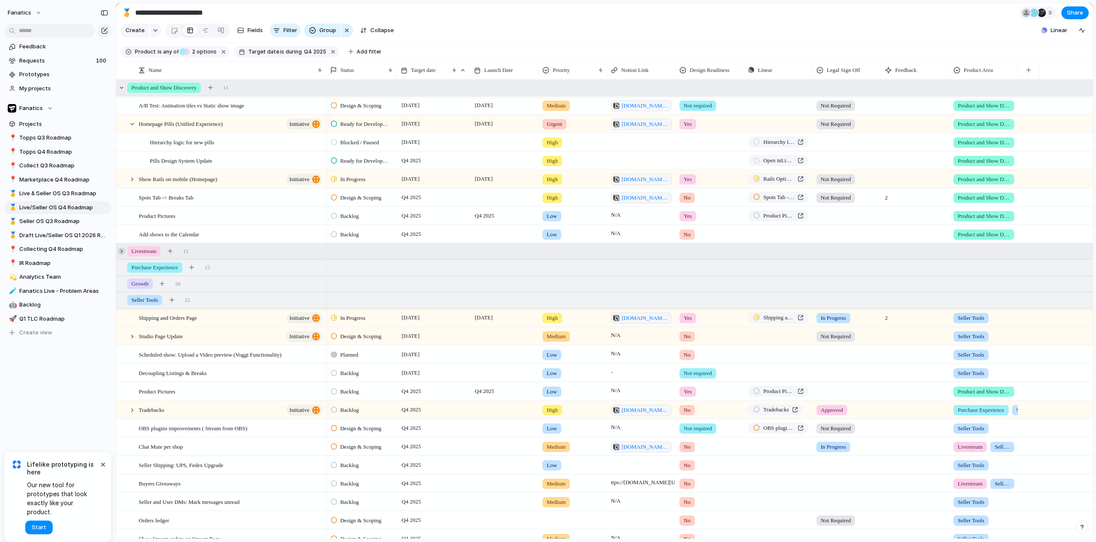
click at [119, 255] on div at bounding box center [122, 251] width 8 height 8
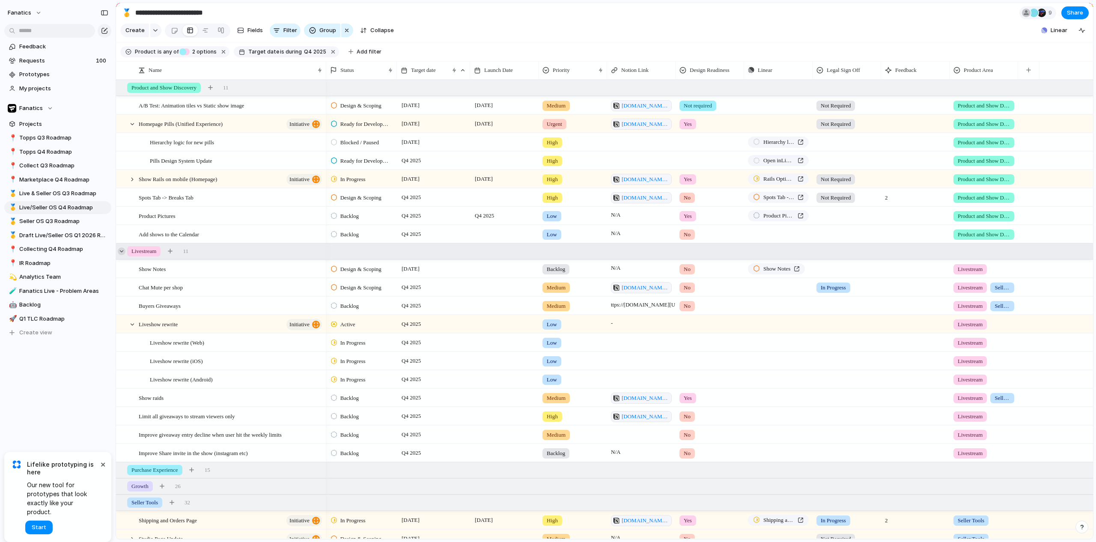
click at [119, 255] on div at bounding box center [122, 251] width 8 height 8
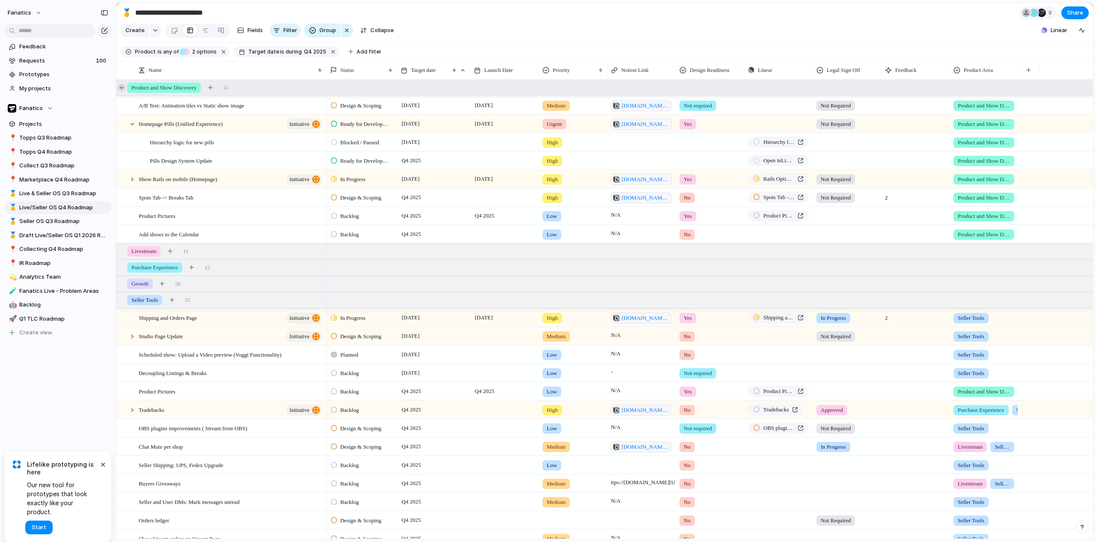
click at [119, 92] on div at bounding box center [122, 88] width 8 height 8
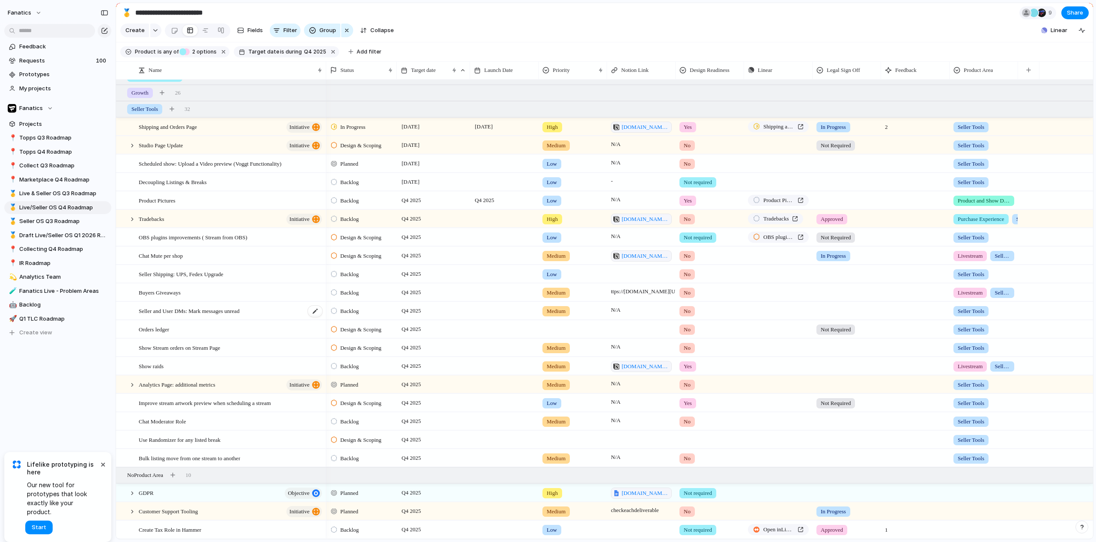
scroll to position [50, 0]
click at [176, 442] on span "Use Randomizer for any listed break" at bounding box center [180, 440] width 82 height 10
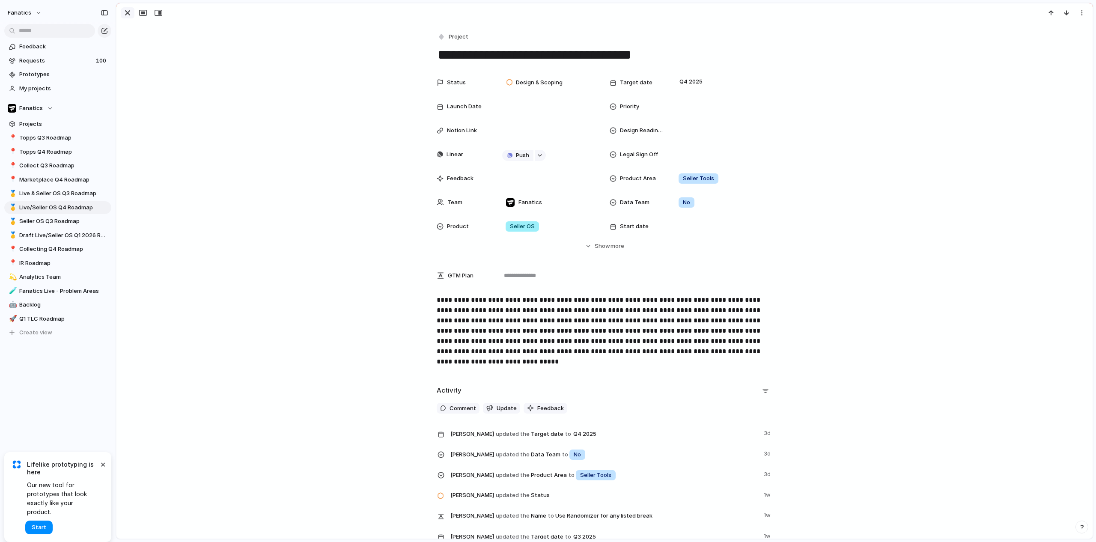
click at [129, 12] on div "button" at bounding box center [127, 13] width 10 height 10
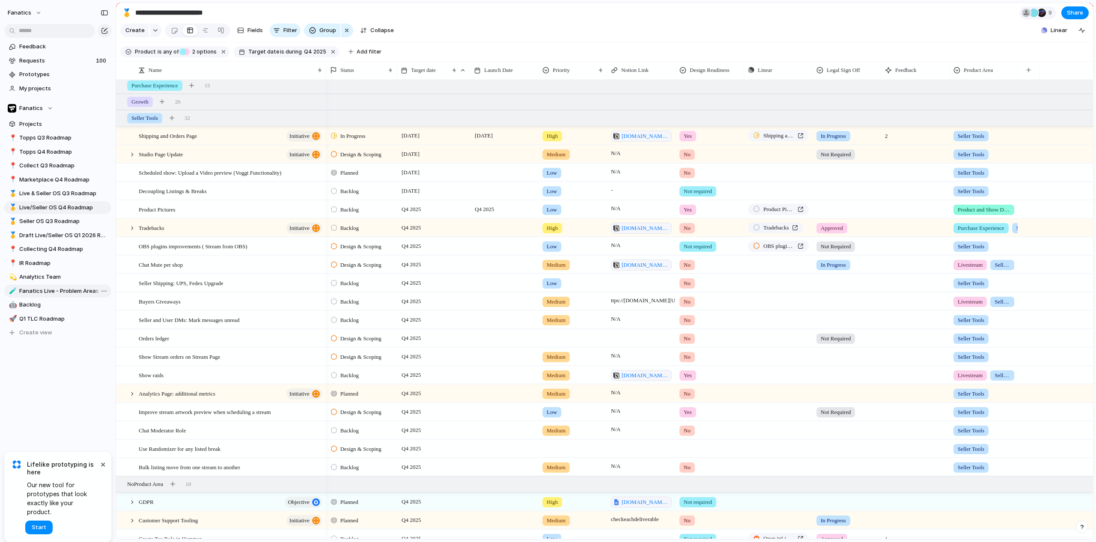
scroll to position [50, 0]
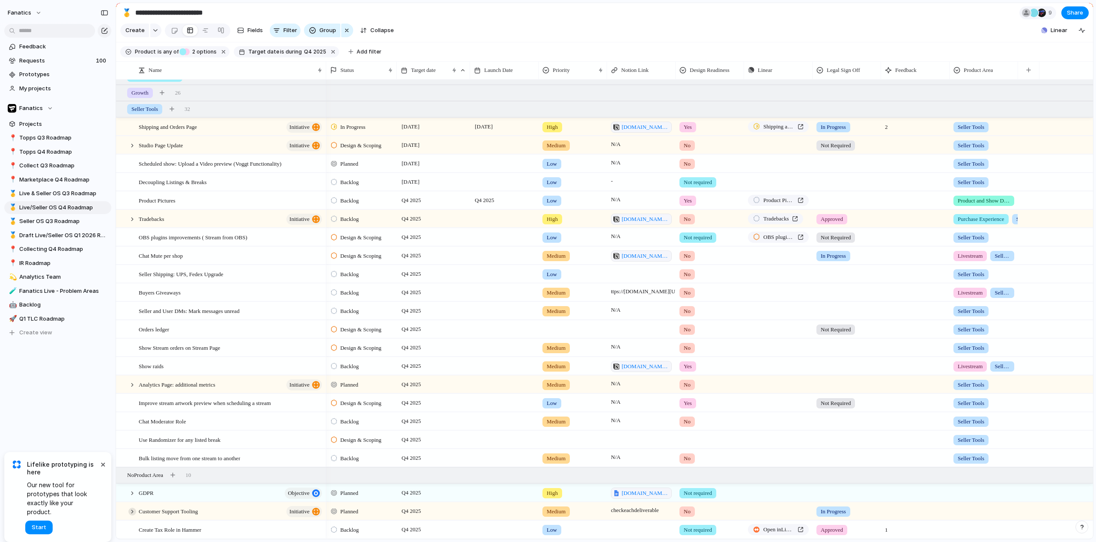
click at [133, 512] on div at bounding box center [132, 512] width 8 height 8
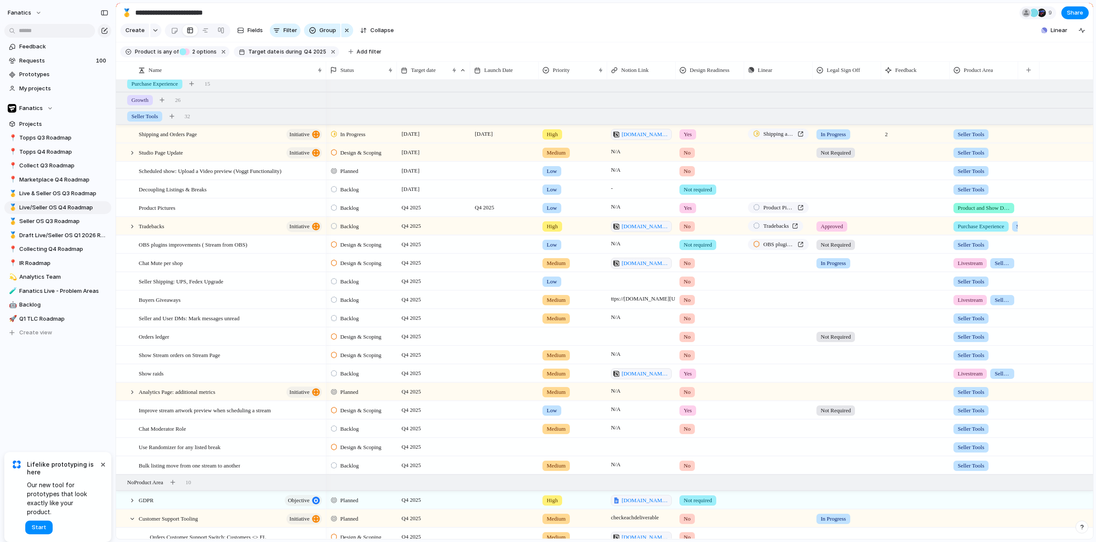
scroll to position [100, 0]
